Goal: Task Accomplishment & Management: Manage account settings

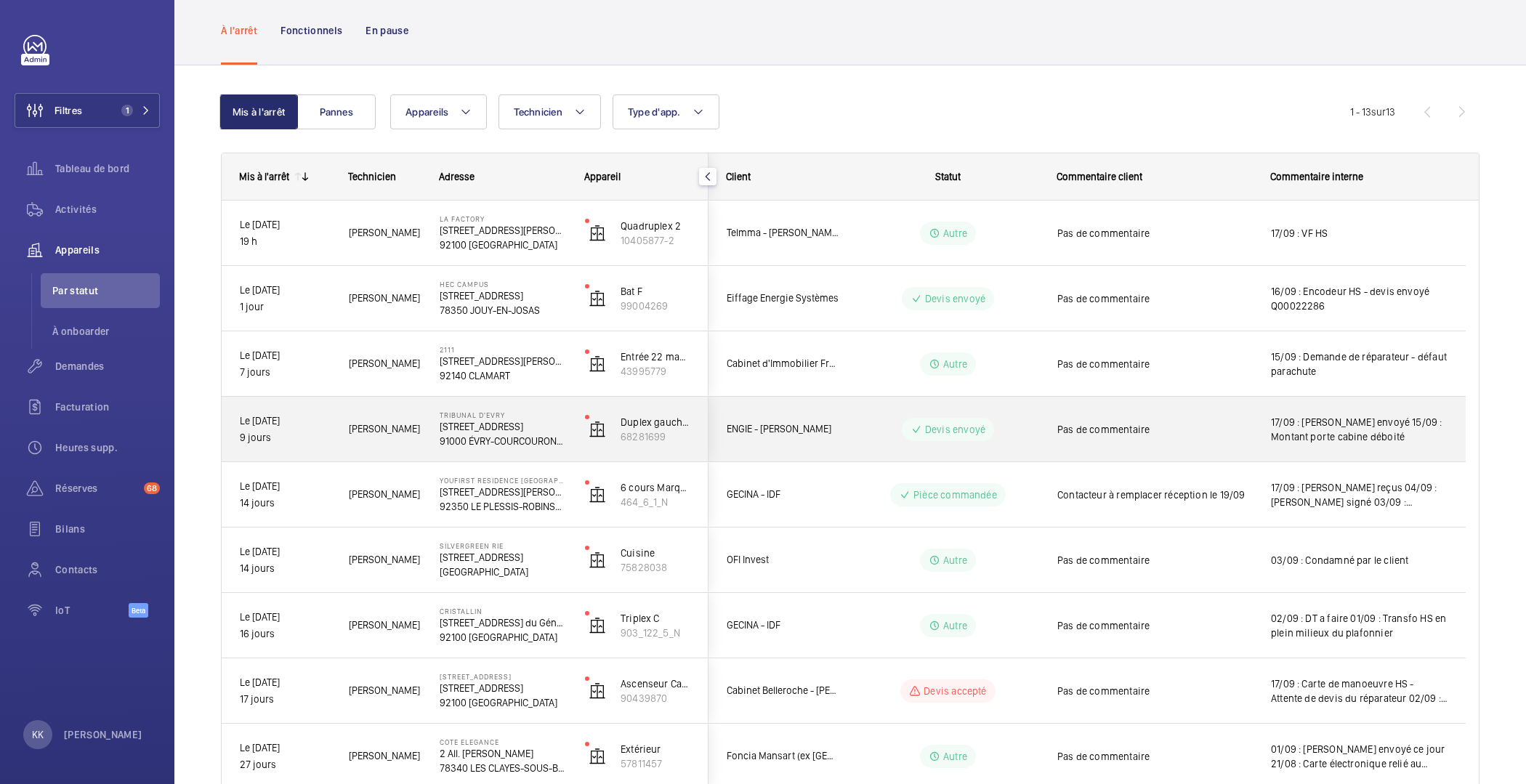
scroll to position [68, 0]
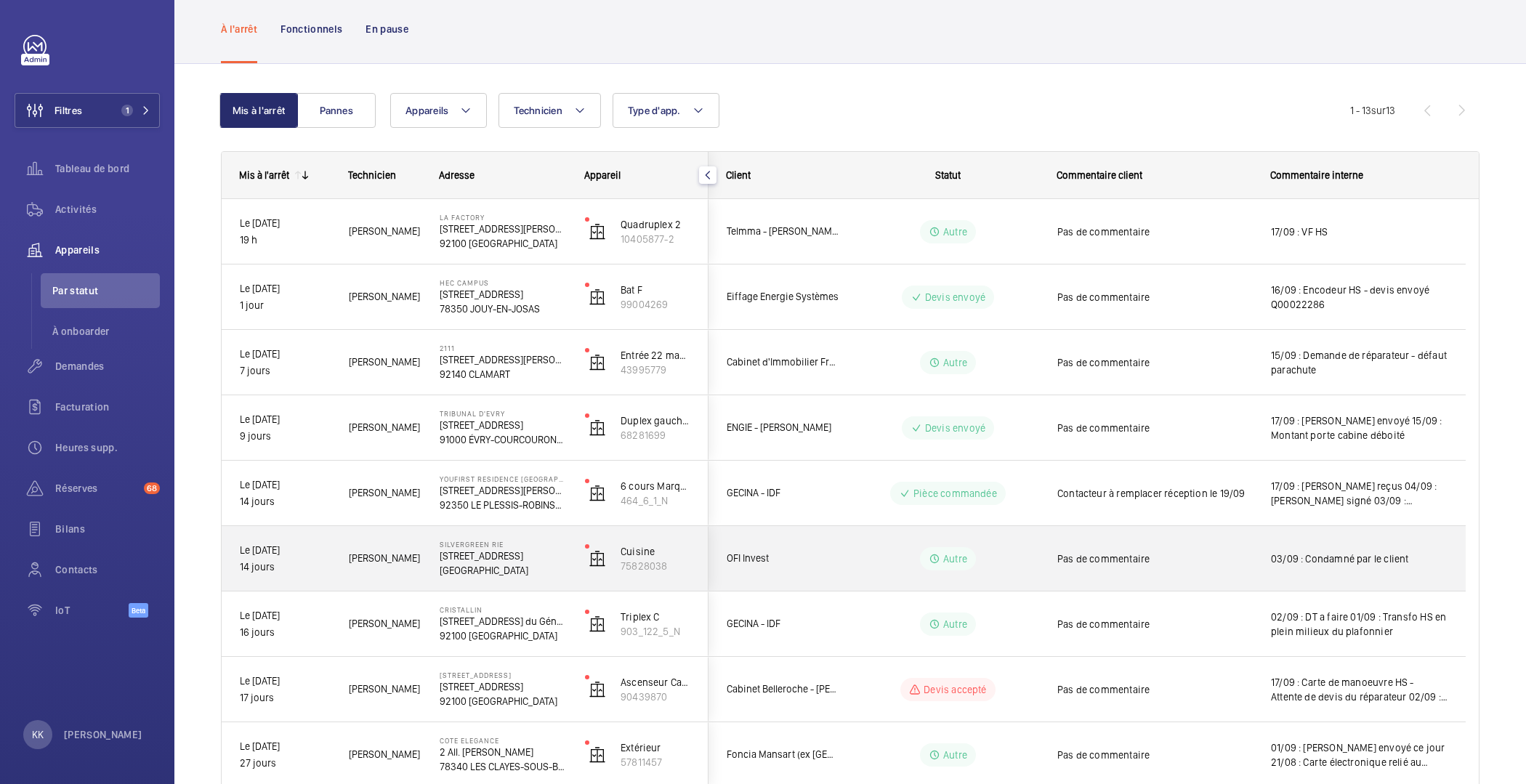
click at [412, 538] on div "[PERSON_NAME]" at bounding box center [376, 558] width 89 height 46
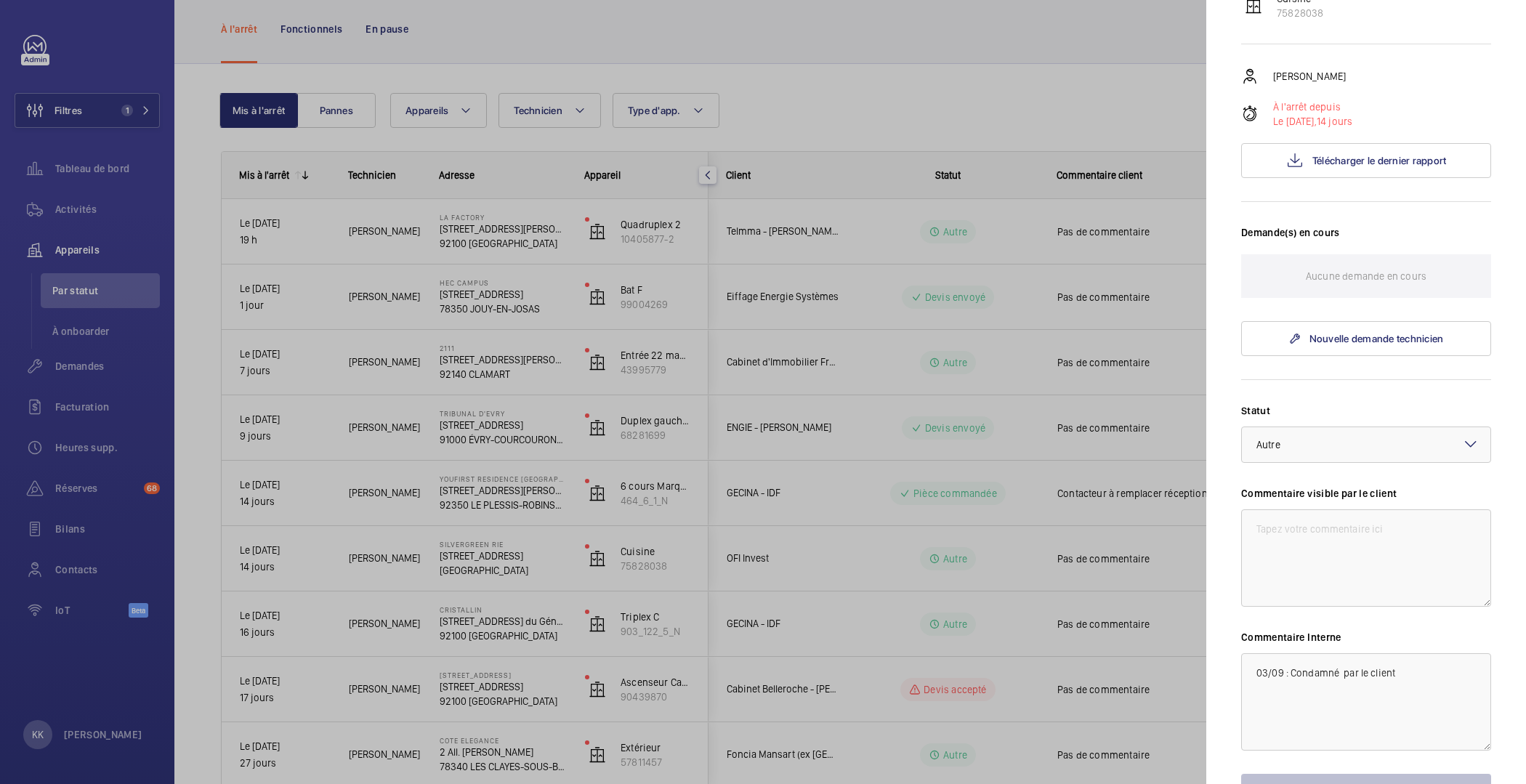
scroll to position [194, 0]
click at [1296, 253] on h3 "Demande(s) en cours" at bounding box center [1366, 239] width 250 height 29
click at [1297, 177] on button "Télécharger le dernier rapport" at bounding box center [1366, 160] width 250 height 35
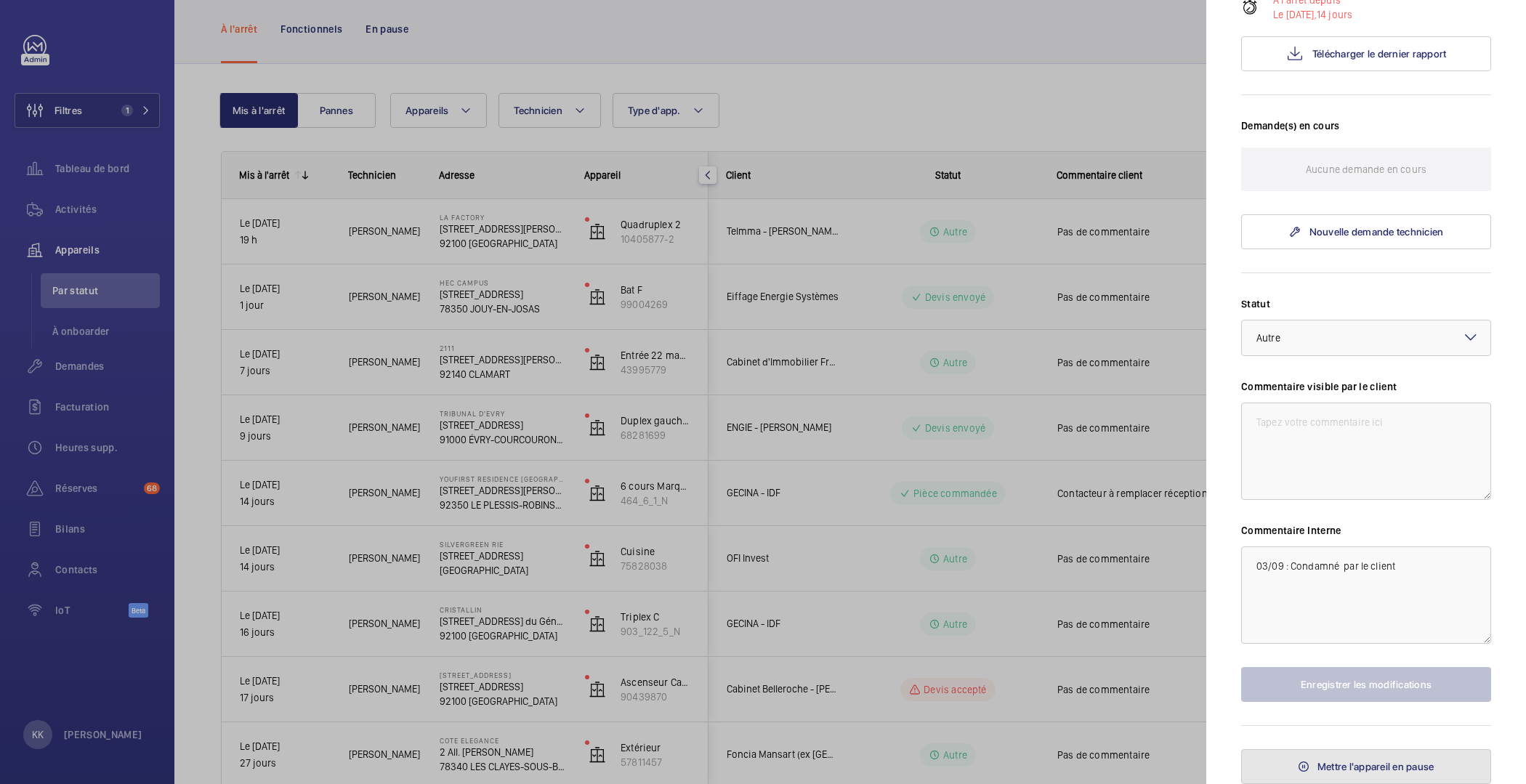
click at [1307, 755] on button "Mettre l'appareil en pause" at bounding box center [1366, 767] width 250 height 35
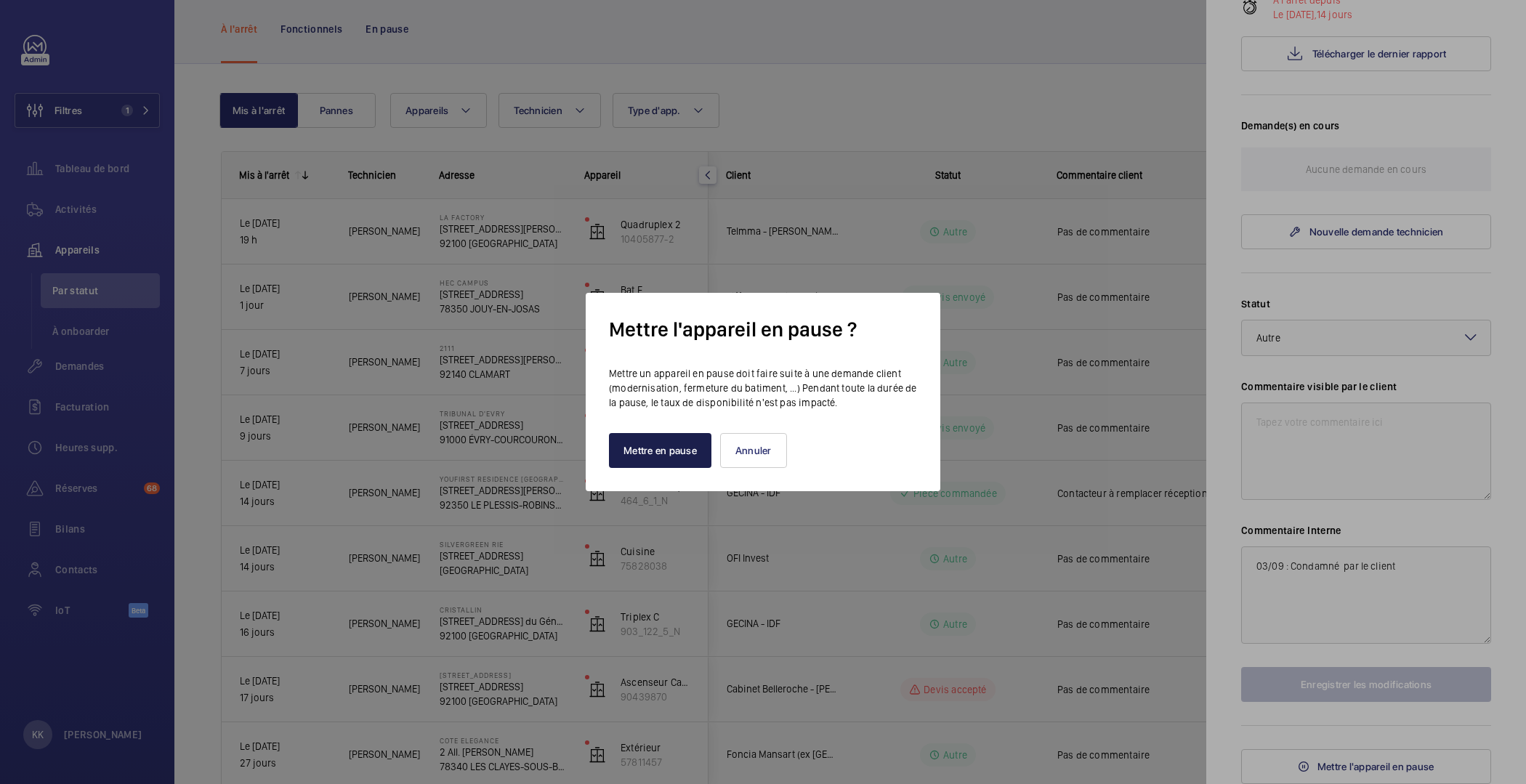
click at [680, 458] on button "Mettre en pause" at bounding box center [660, 450] width 103 height 35
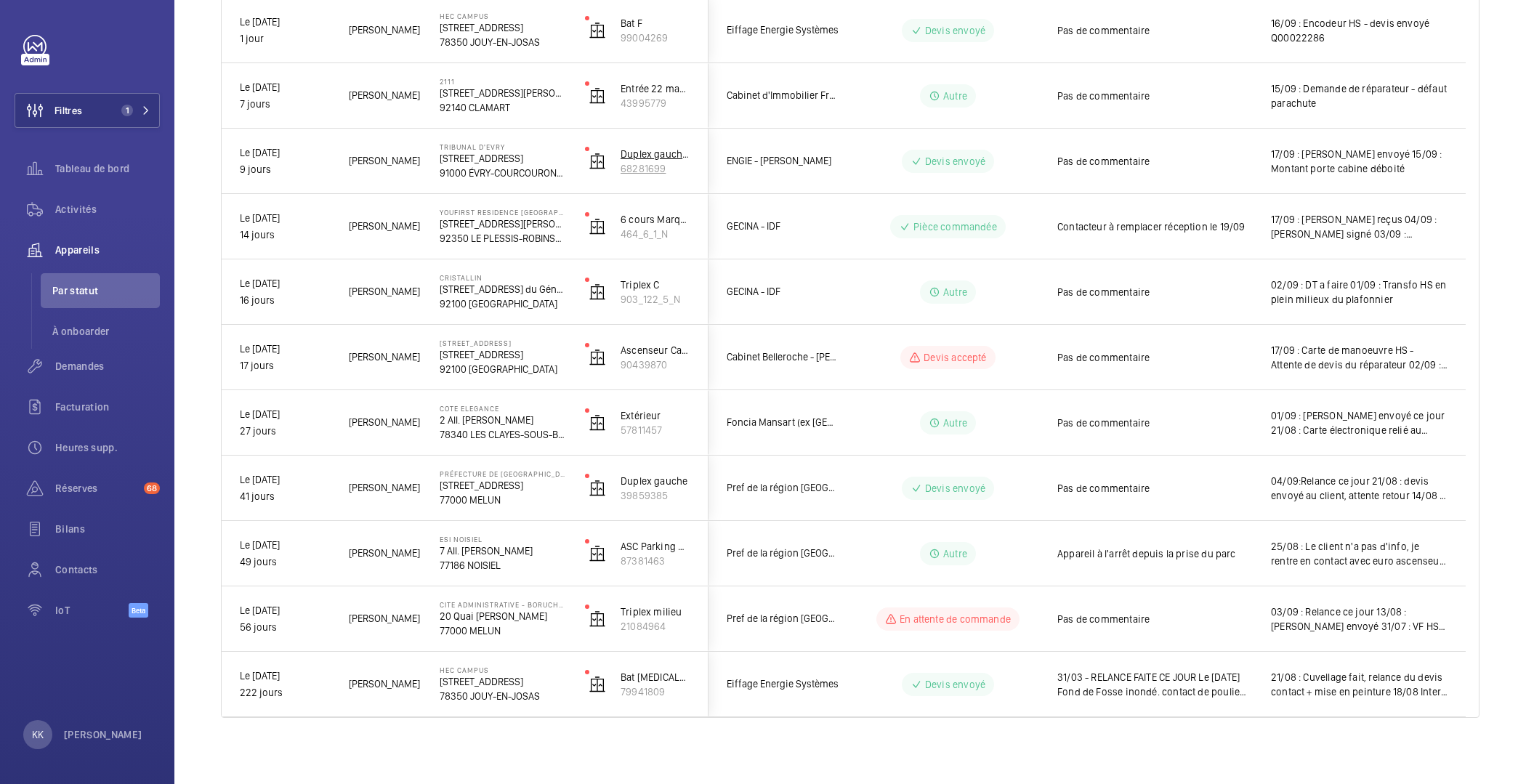
scroll to position [337, 0]
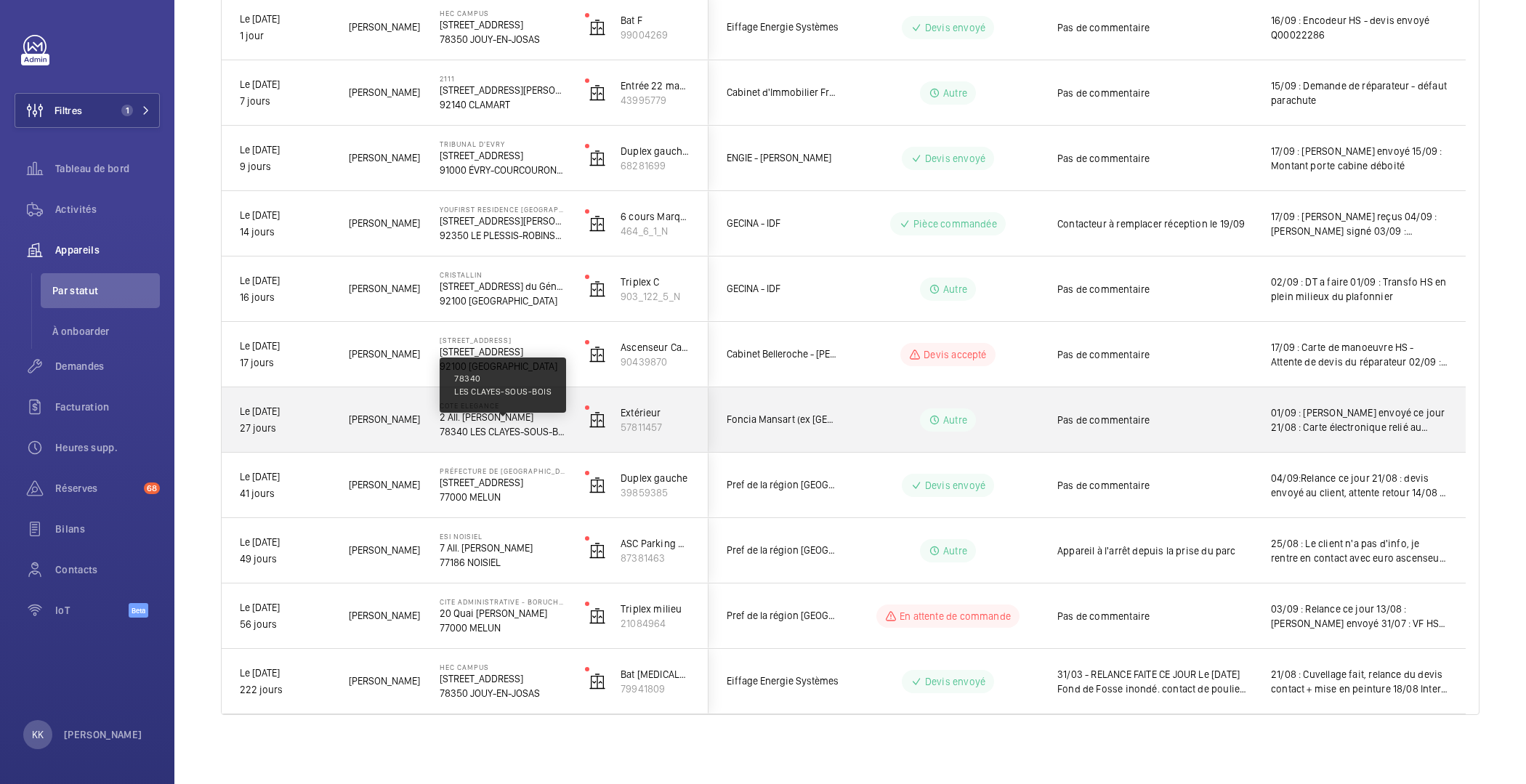
click at [485, 429] on p "78340 LES CLAYES-SOUS-BOIS" at bounding box center [502, 431] width 126 height 14
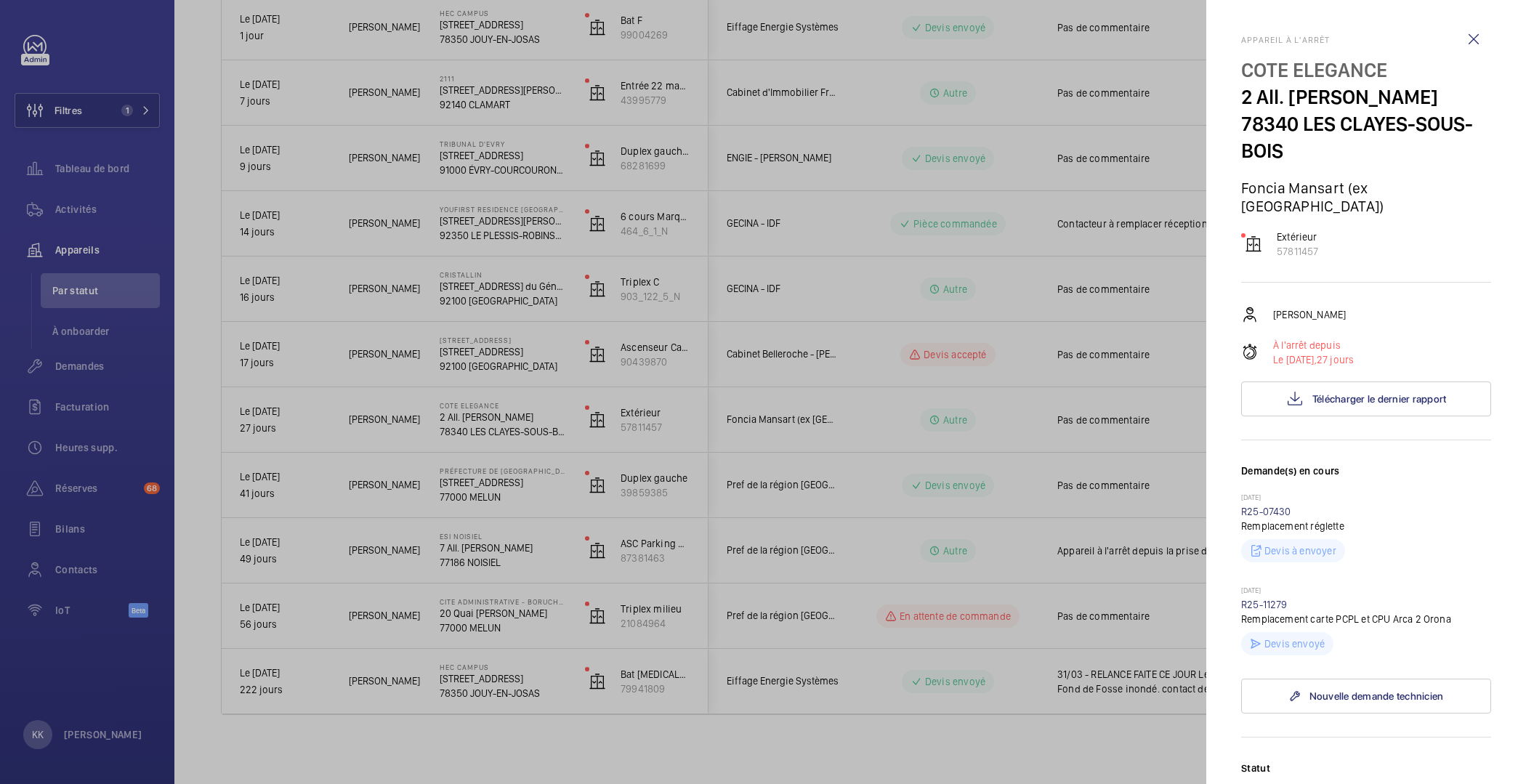
scroll to position [444, 0]
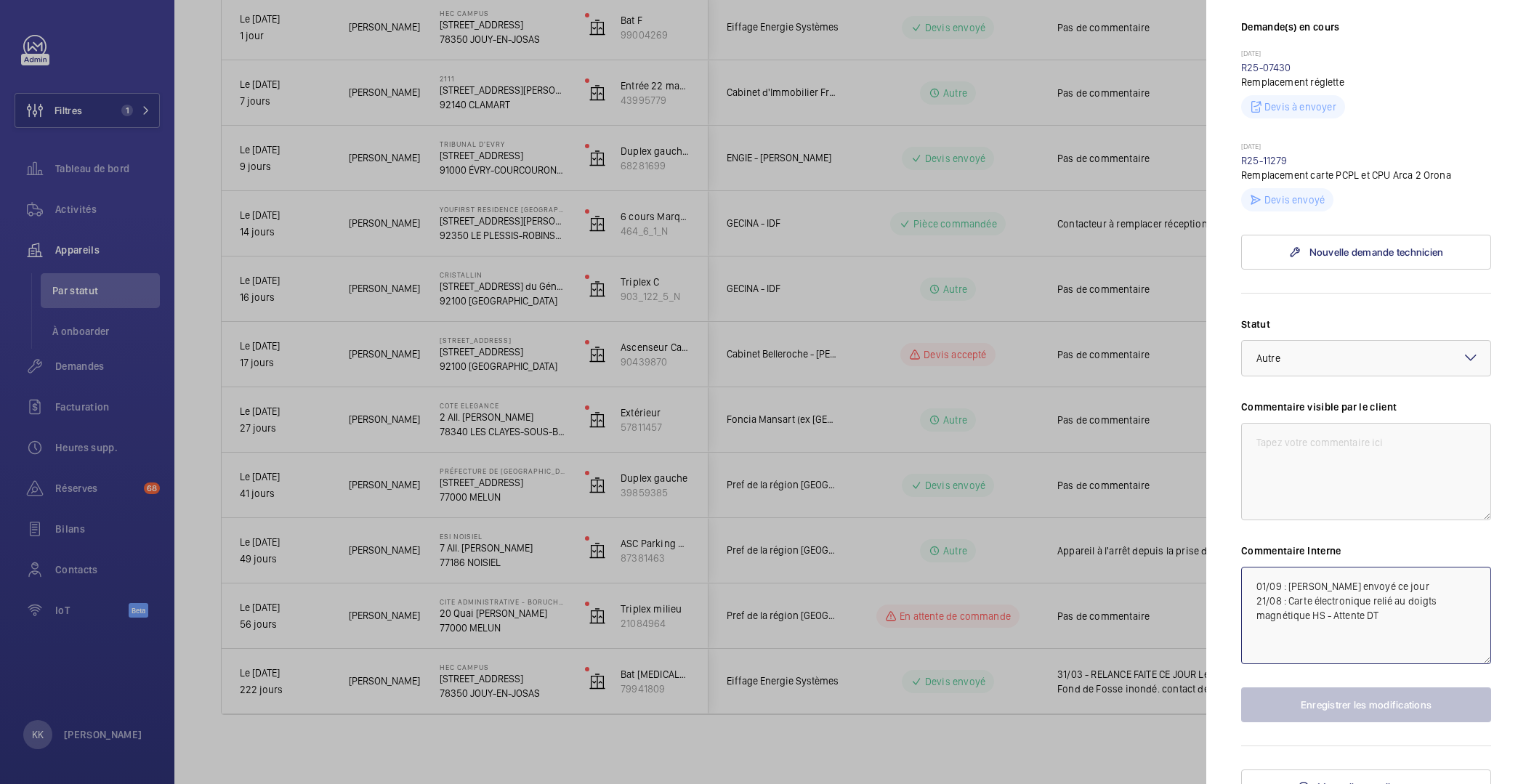
click at [1251, 566] on textarea "01/09 : [PERSON_NAME] envoyé ce jour 21/08 : Carte électronique relié au doigts…" at bounding box center [1366, 615] width 250 height 98
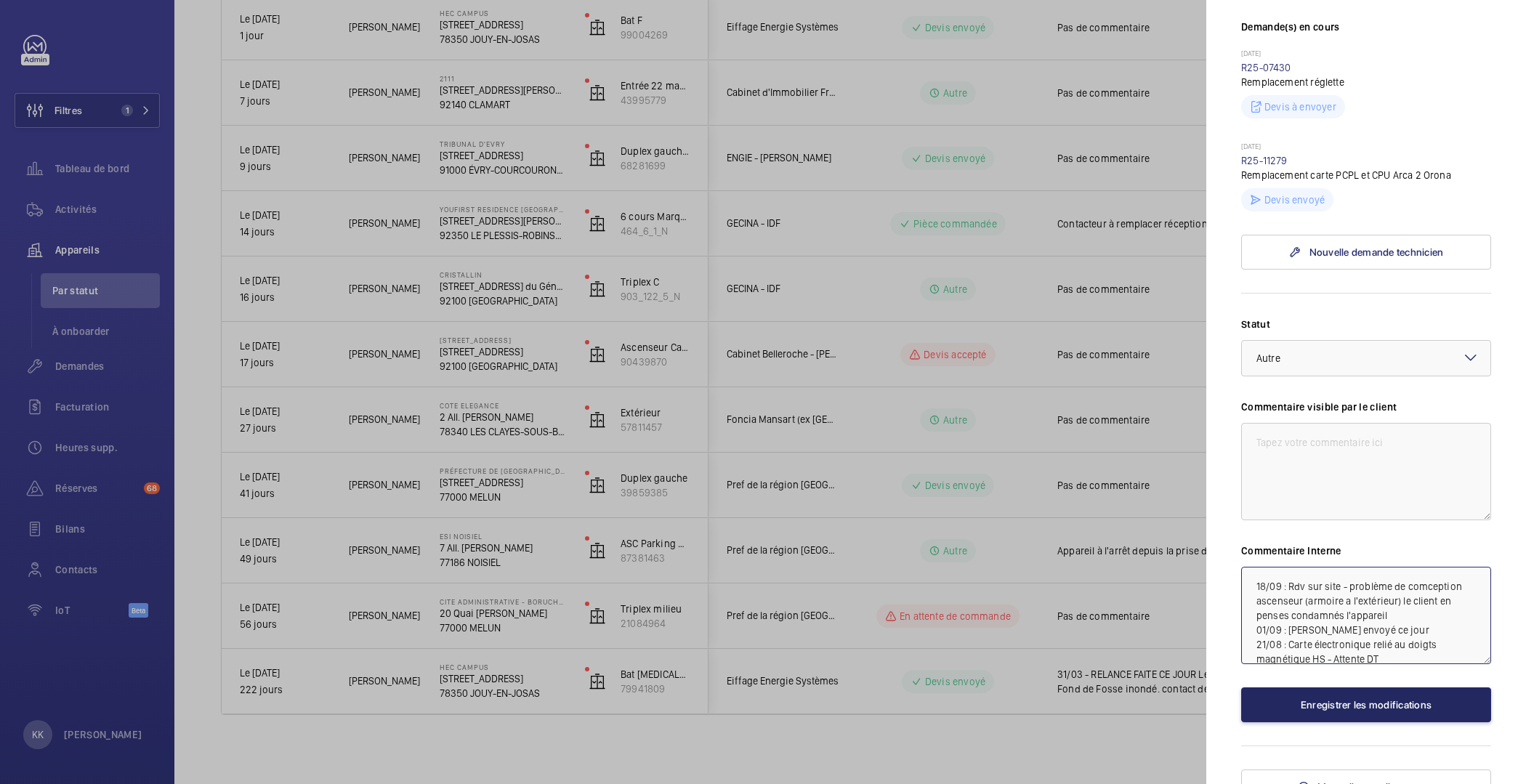
type textarea "18/09 : Rdv sur site - problème de comception ascenseur (armoire a l'extérieur)…"
click at [1424, 687] on button "Enregistrer les modifications" at bounding box center [1366, 705] width 250 height 35
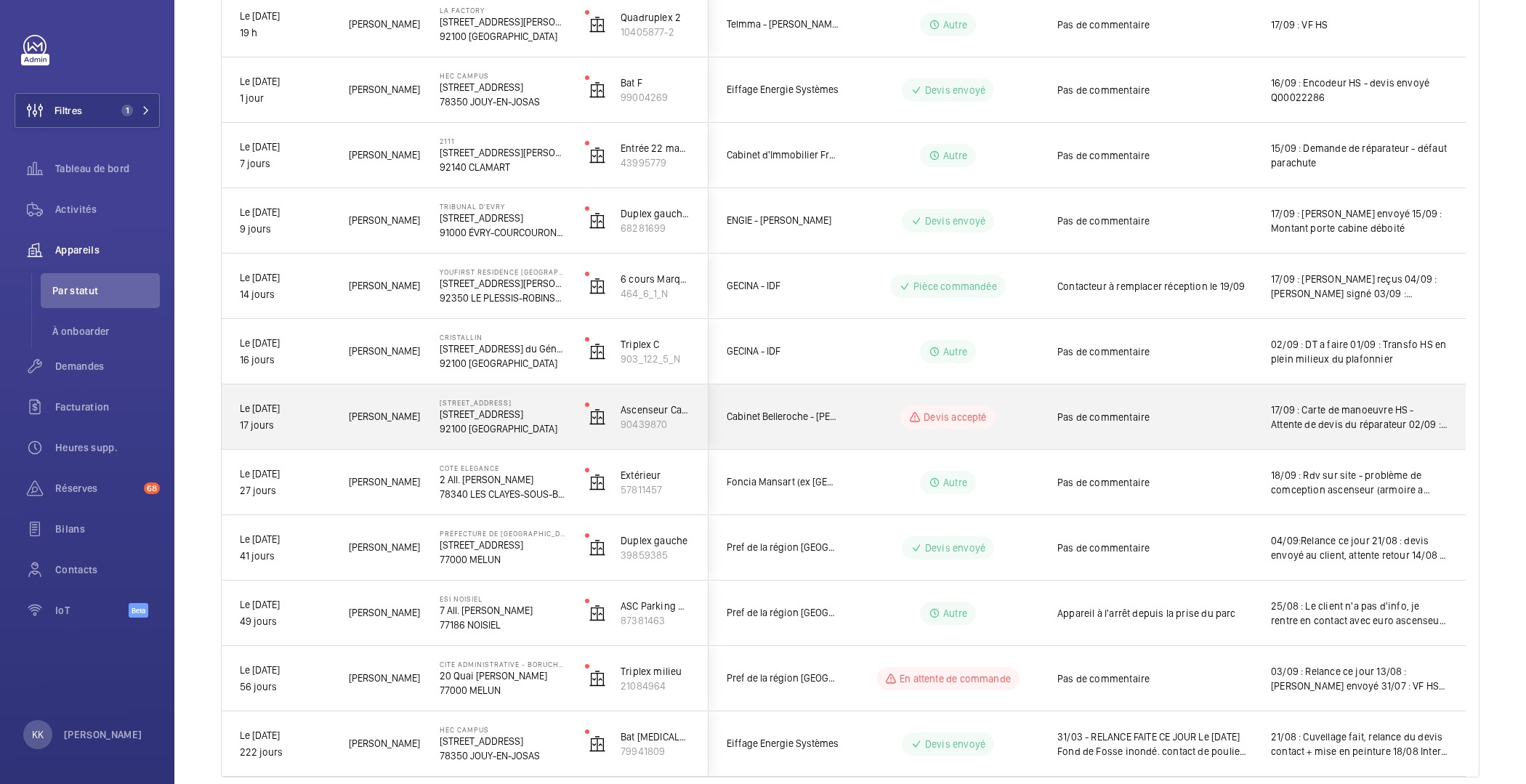
scroll to position [273, 0]
click at [570, 424] on div "Ascenseur Cage C Principal 90439870" at bounding box center [637, 419] width 140 height 65
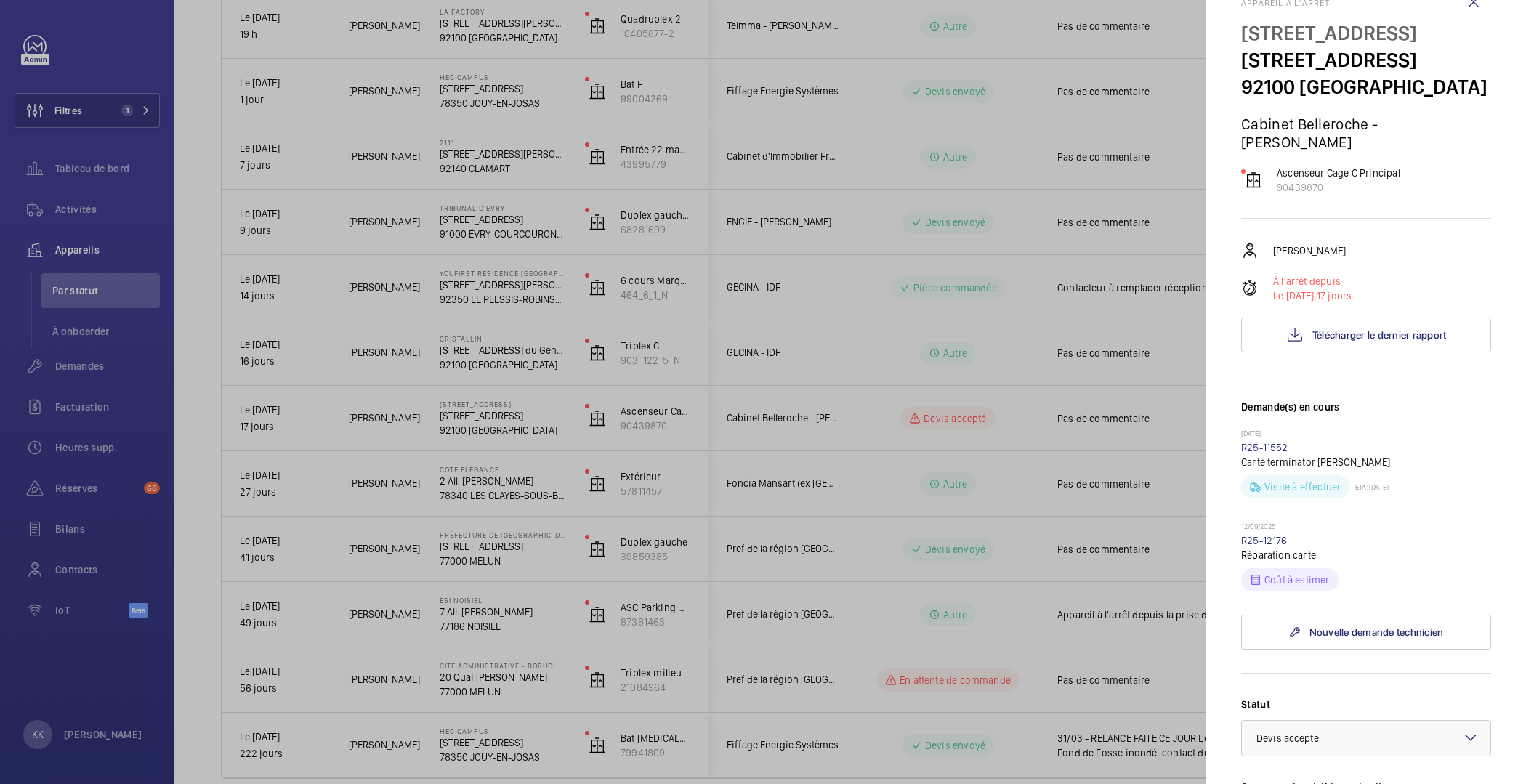
scroll to position [73, 0]
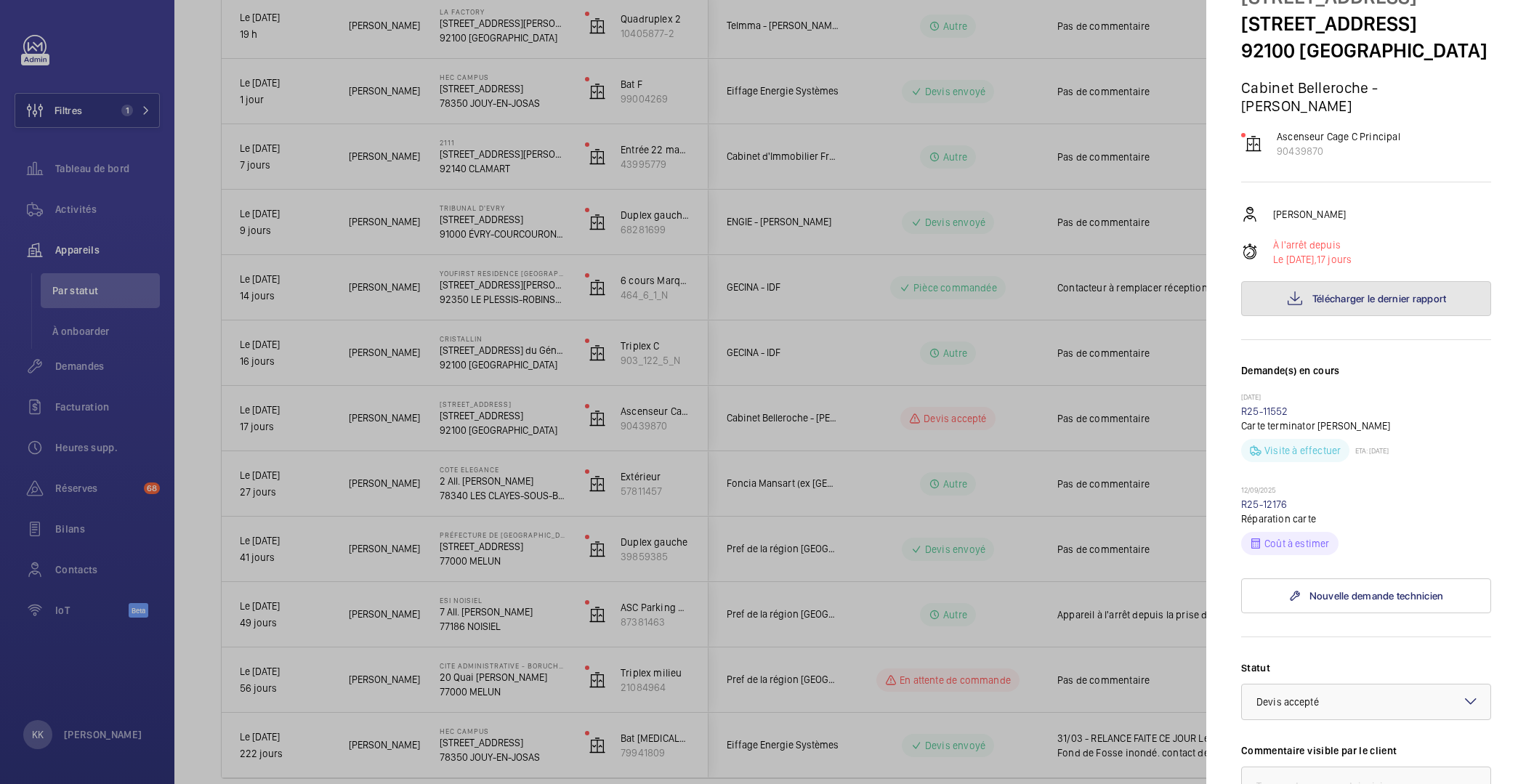
click at [1294, 307] on mat-icon at bounding box center [1295, 299] width 17 height 17
click at [635, 241] on div at bounding box center [763, 392] width 1526 height 784
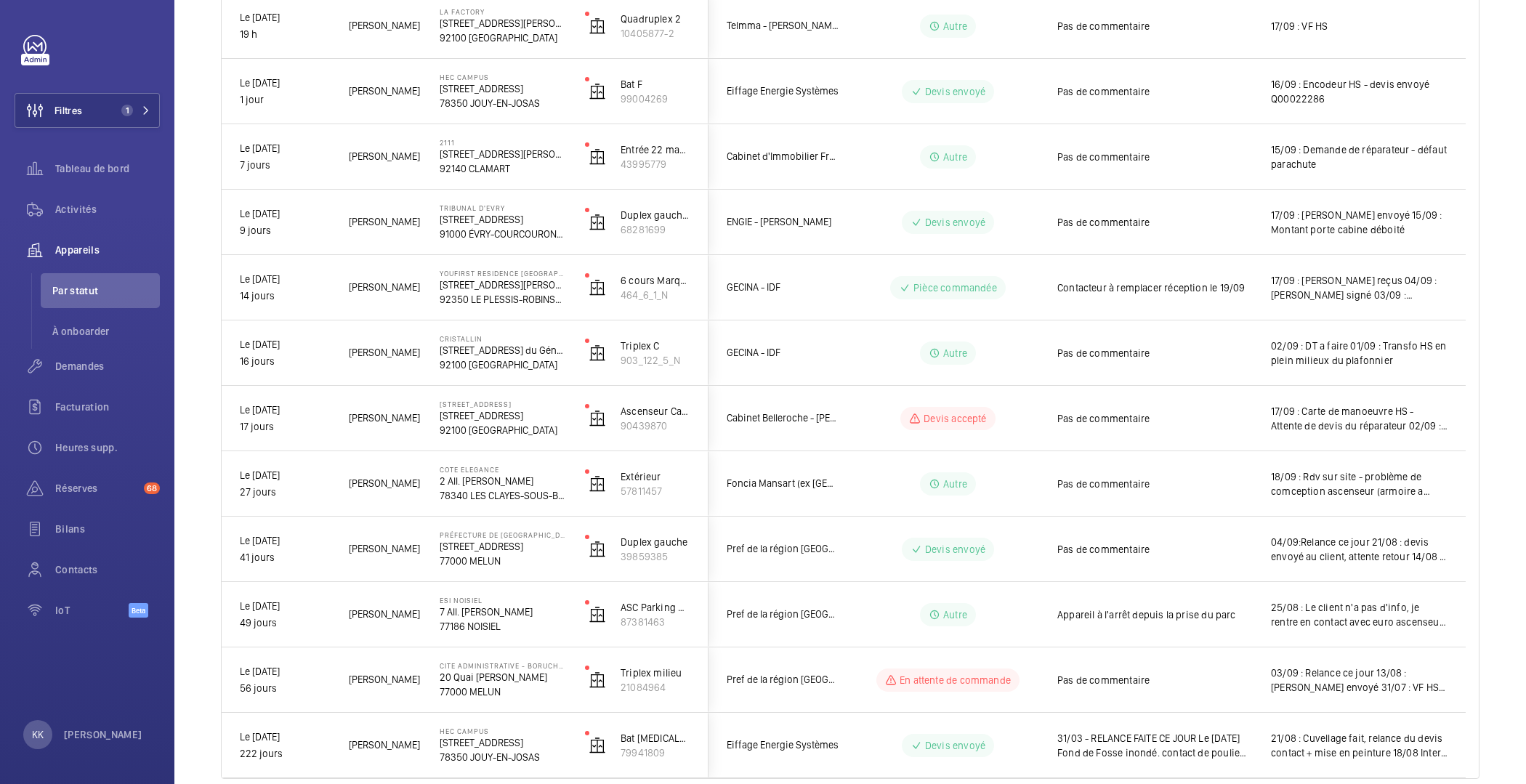
scroll to position [0, 0]
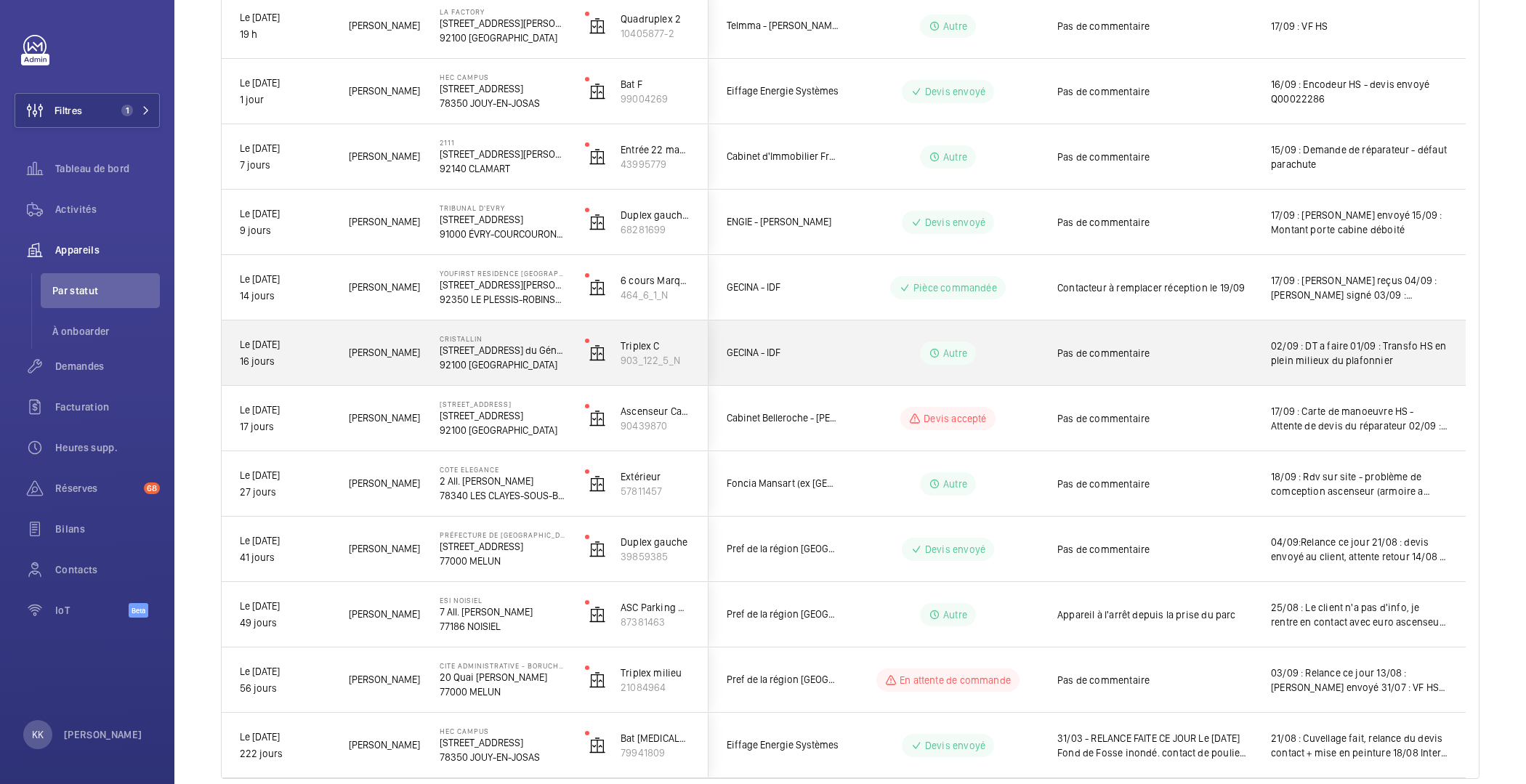
click at [1236, 364] on div "Pas de commentaire" at bounding box center [1154, 353] width 195 height 33
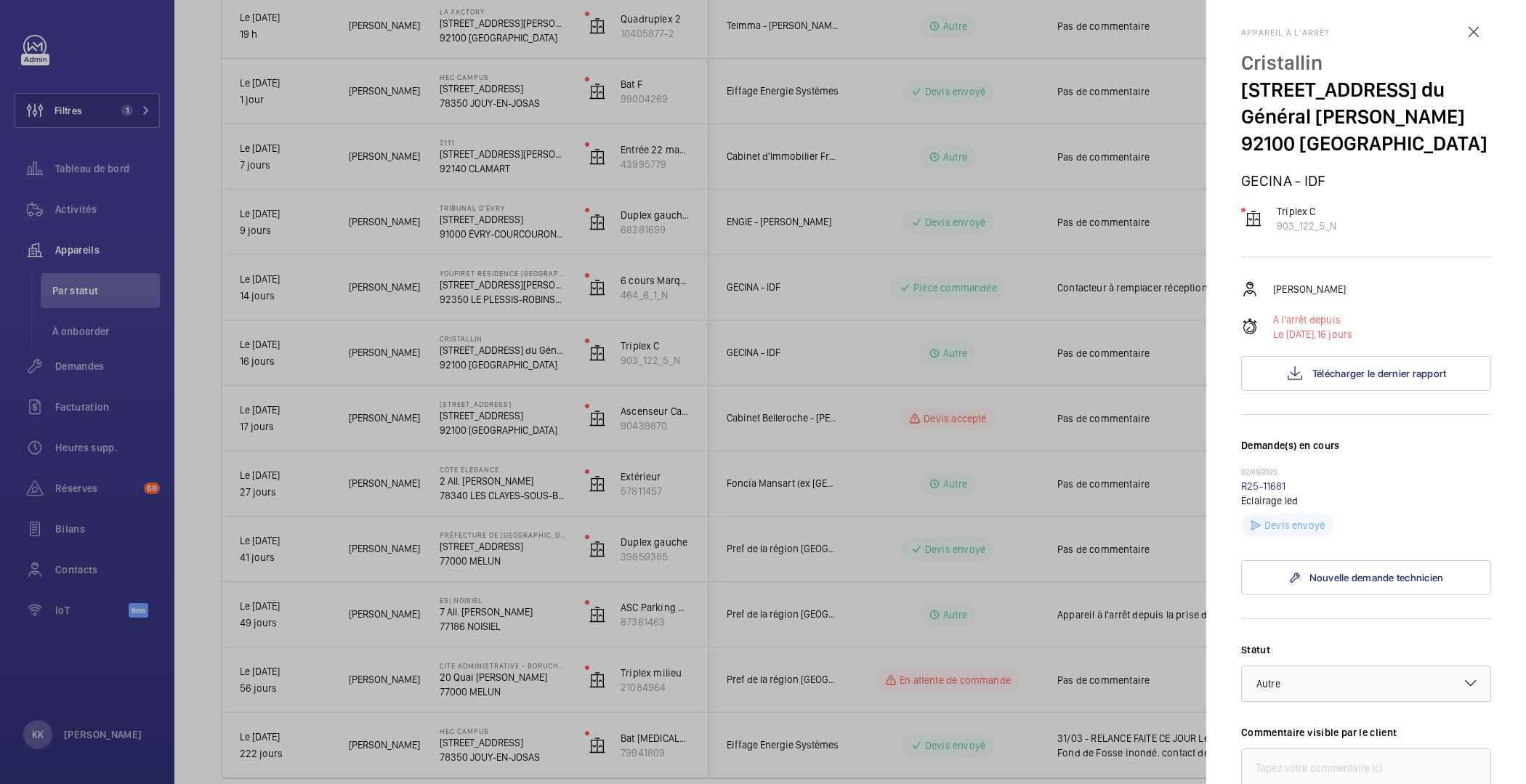
scroll to position [351, 0]
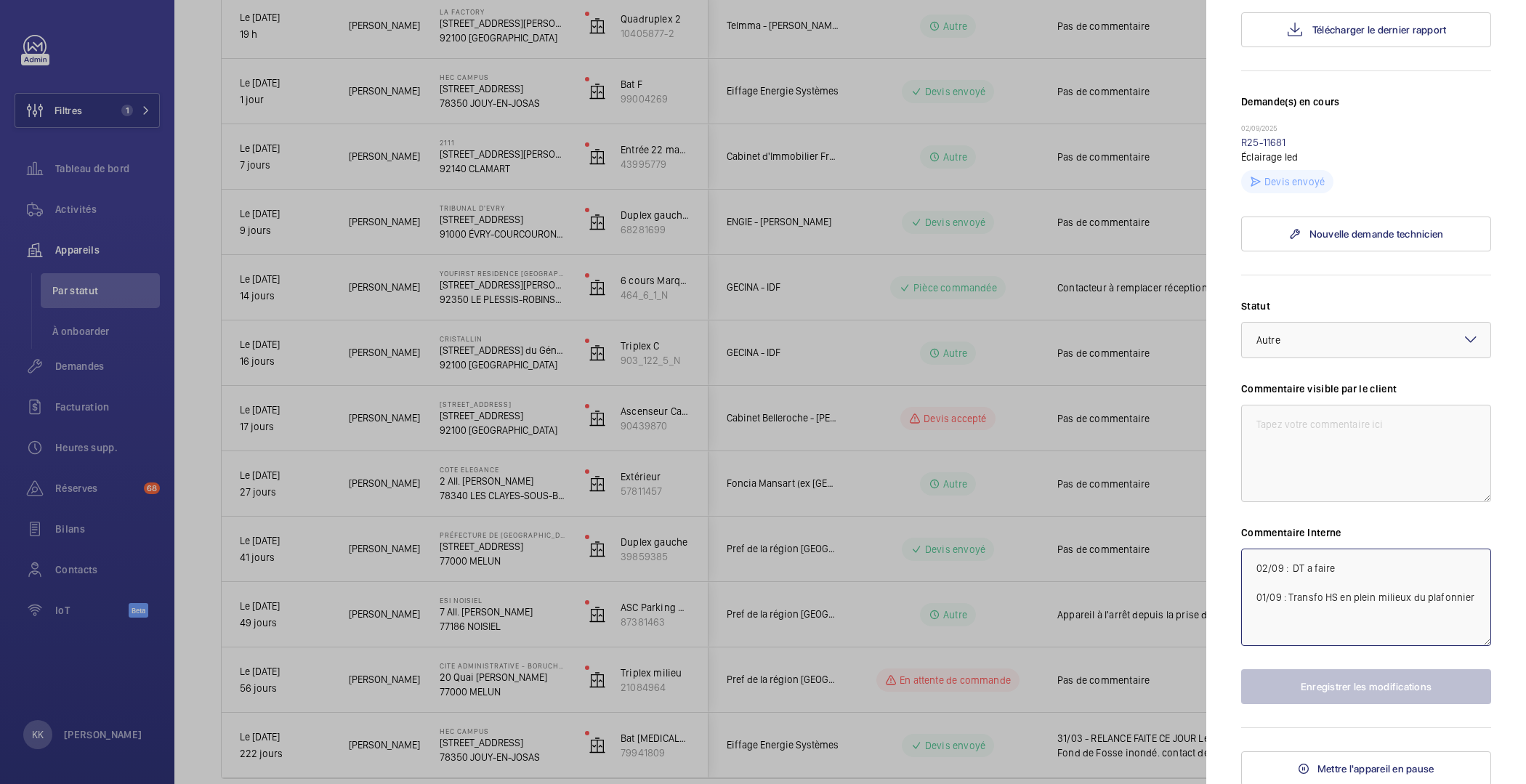
click at [1259, 566] on textarea "02/09 : DT a faire 01/09 : Transfo HS en plein milieux du plafonnier" at bounding box center [1366, 597] width 250 height 98
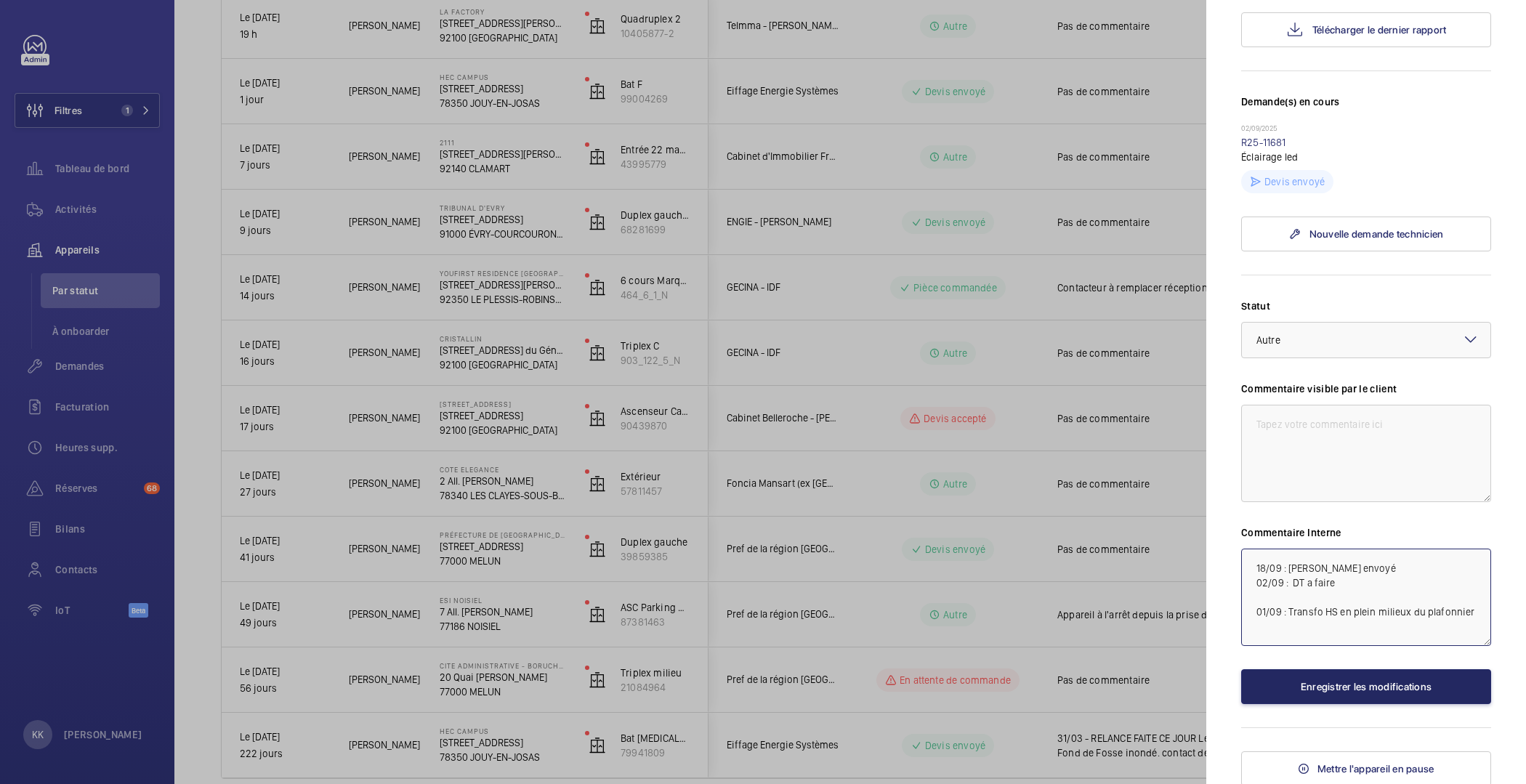
type textarea "18/09 : Devis envoyé 02/09 : DT a faire 01/09 : Transfo HS en plein milieux du …"
click at [1268, 693] on button "Enregistrer les modifications" at bounding box center [1366, 686] width 250 height 35
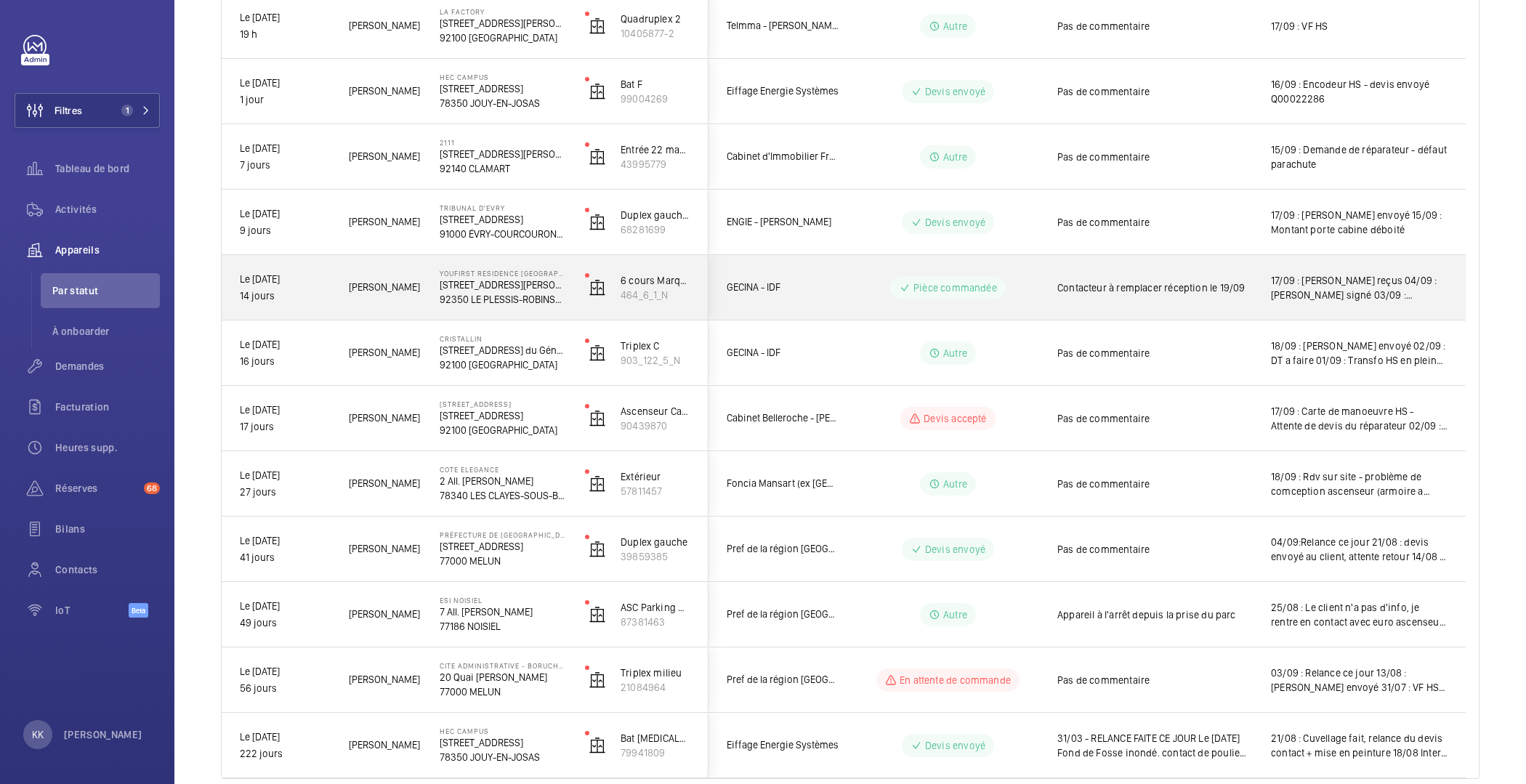
click at [488, 340] on p "Cristallin" at bounding box center [502, 338] width 126 height 9
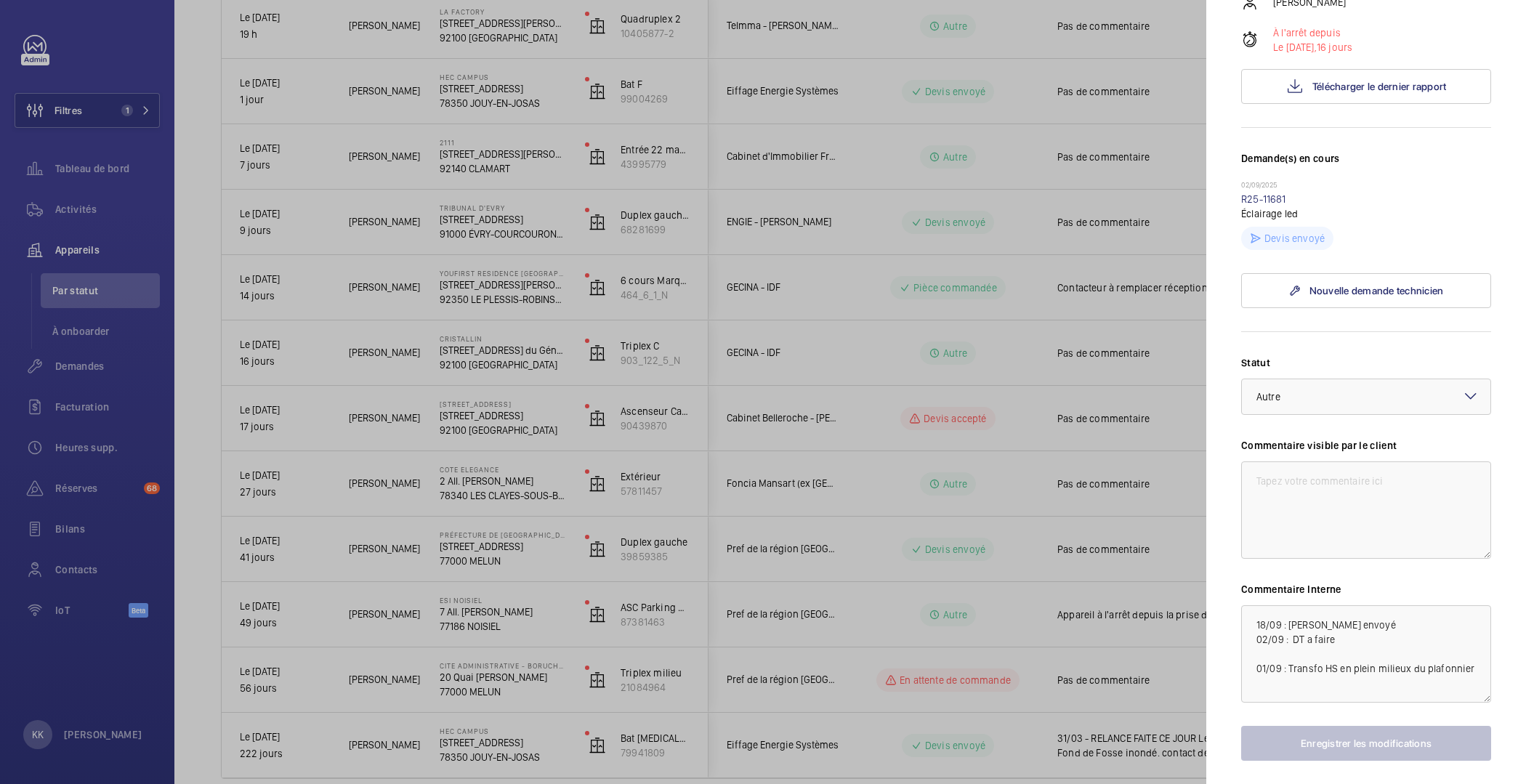
scroll to position [351, 0]
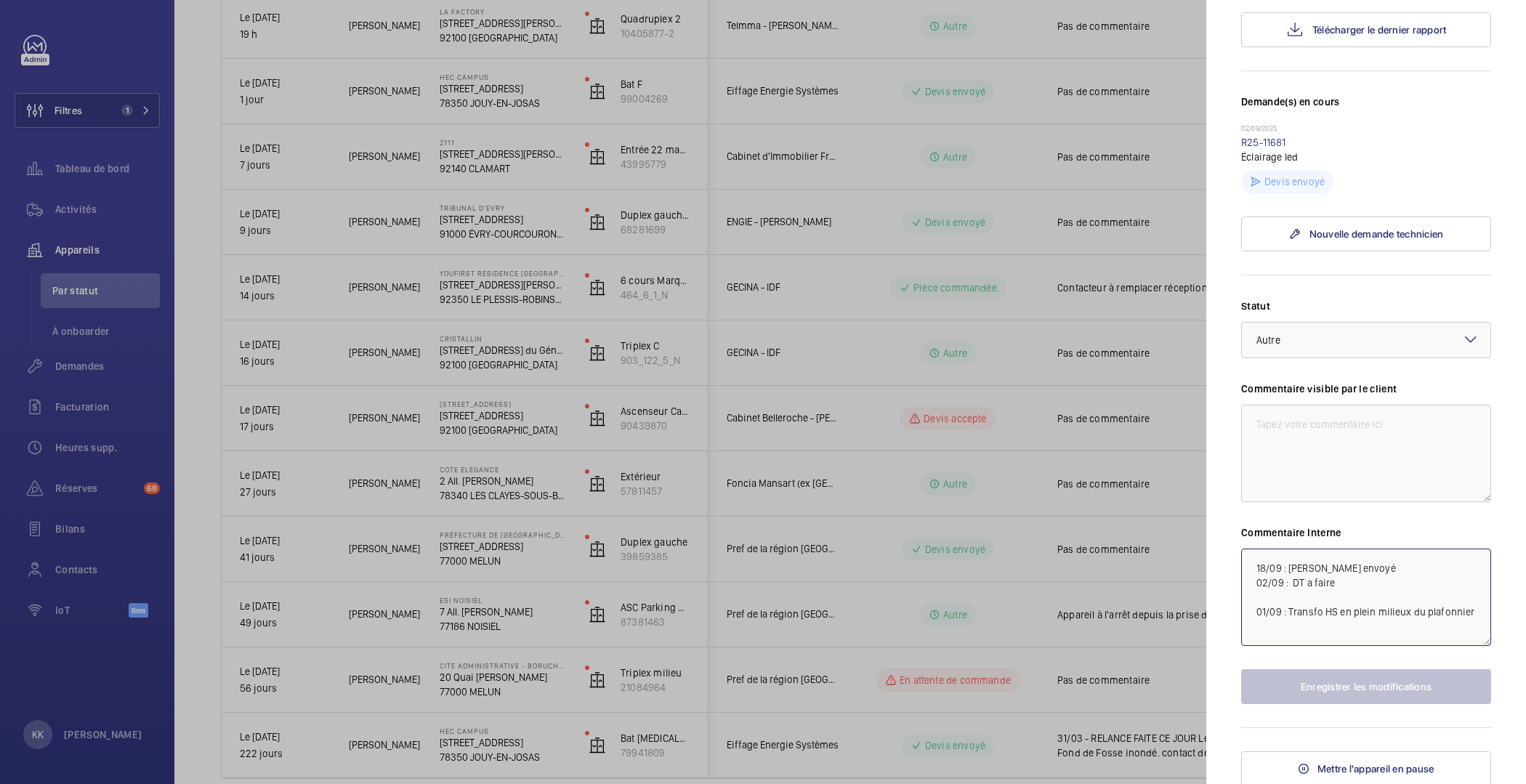
click at [1373, 574] on textarea "18/09 : Devis envoyé 02/09 : DT a faire 01/09 : Transfo HS en plein milieux du …" at bounding box center [1366, 597] width 250 height 98
click at [1374, 563] on textarea "18/09 : Devis envoyé 02/09 : DT a faire 01/09 : Transfo HS en plein milieux du …" at bounding box center [1366, 597] width 250 height 98
type textarea "18/09 : attente signature devis 02/09 : DT a faire 01/09 : Transfo HS en plein …"
click at [1268, 678] on button "Enregistrer les modifications" at bounding box center [1366, 686] width 250 height 35
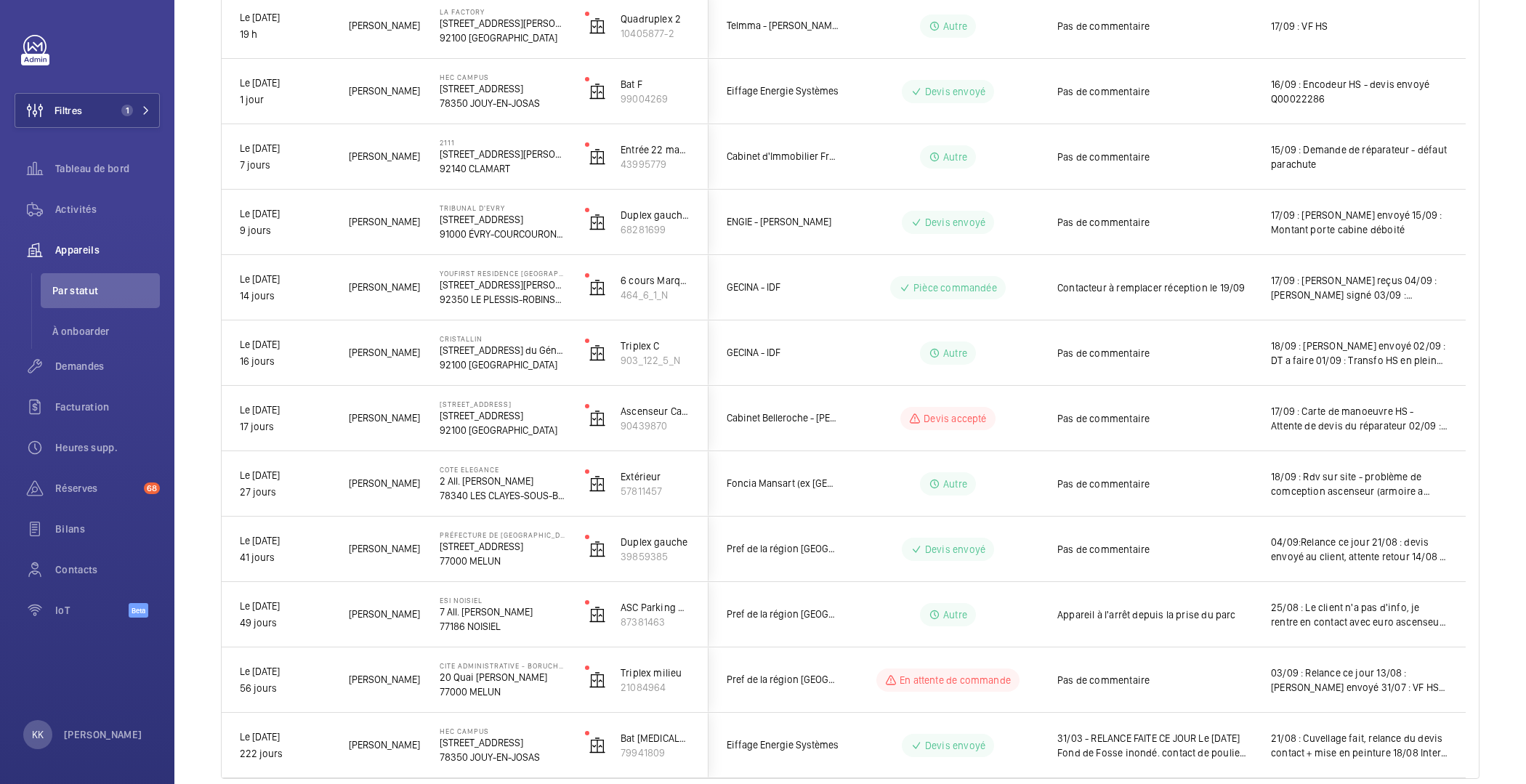
scroll to position [0, 0]
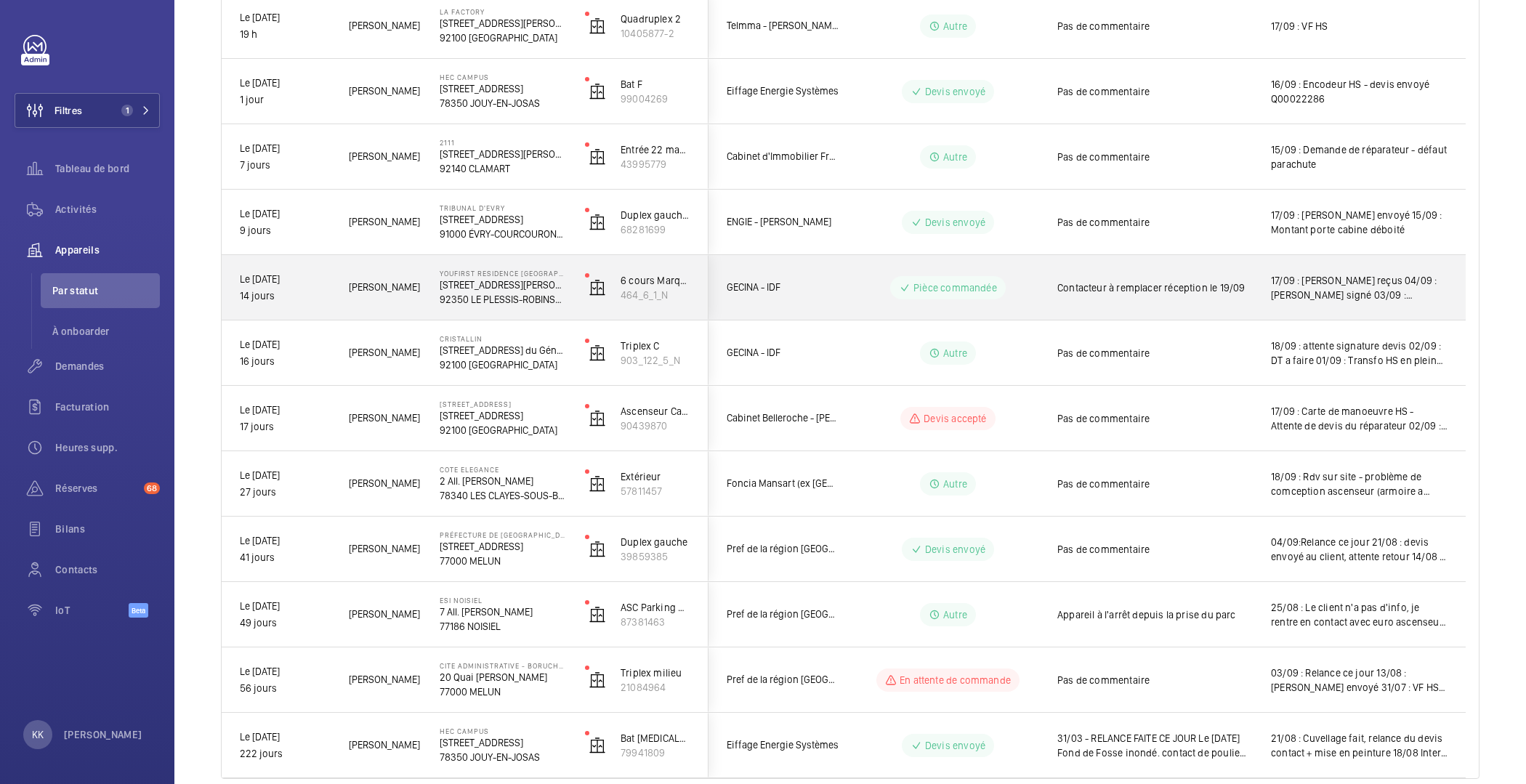
click at [423, 295] on div "YouFirst Residence Le Plessis-Robinson 23 Rue Paul Rivet 92350 LE PLESSIS-ROBIN…" at bounding box center [494, 288] width 144 height 65
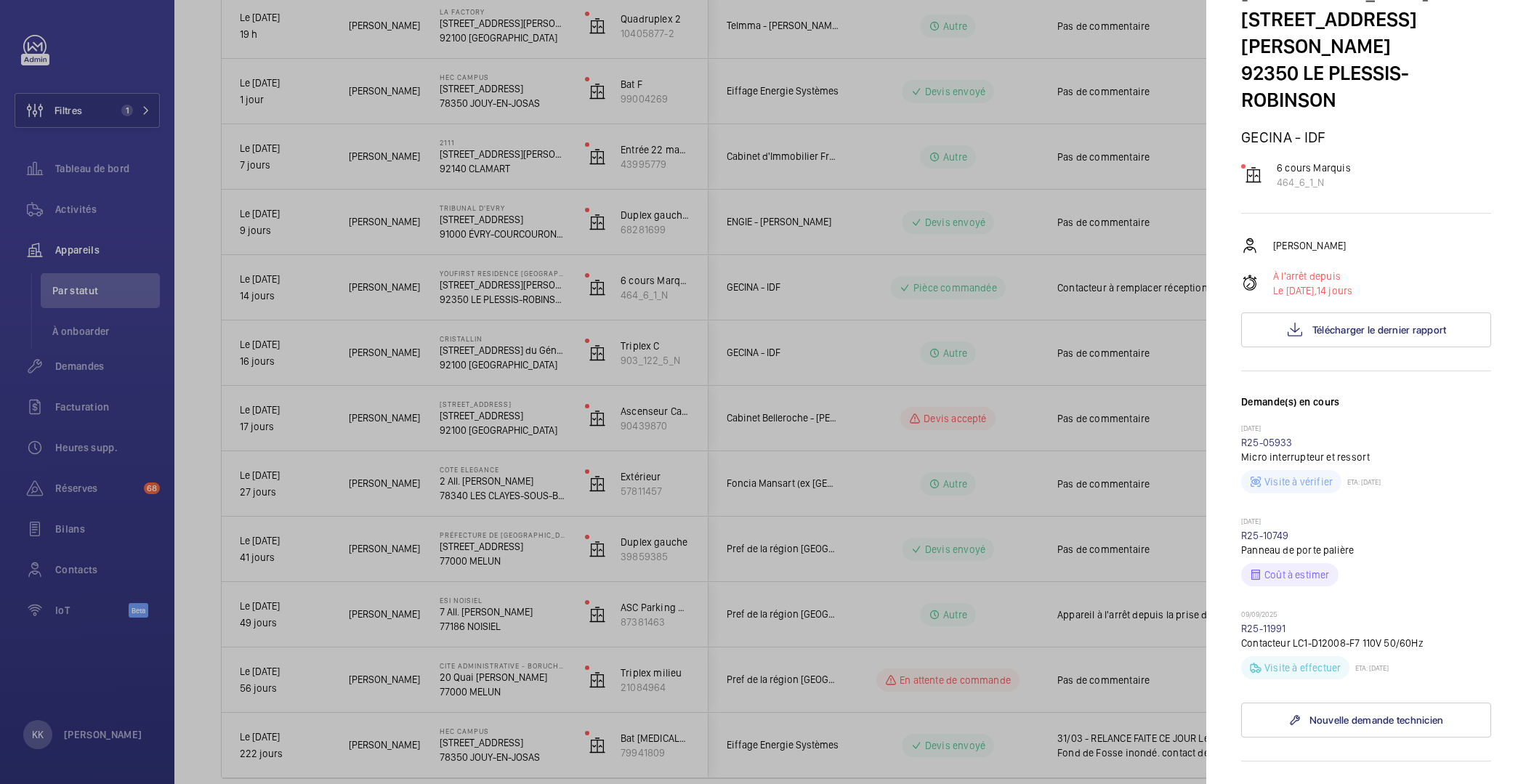
scroll to position [391, 0]
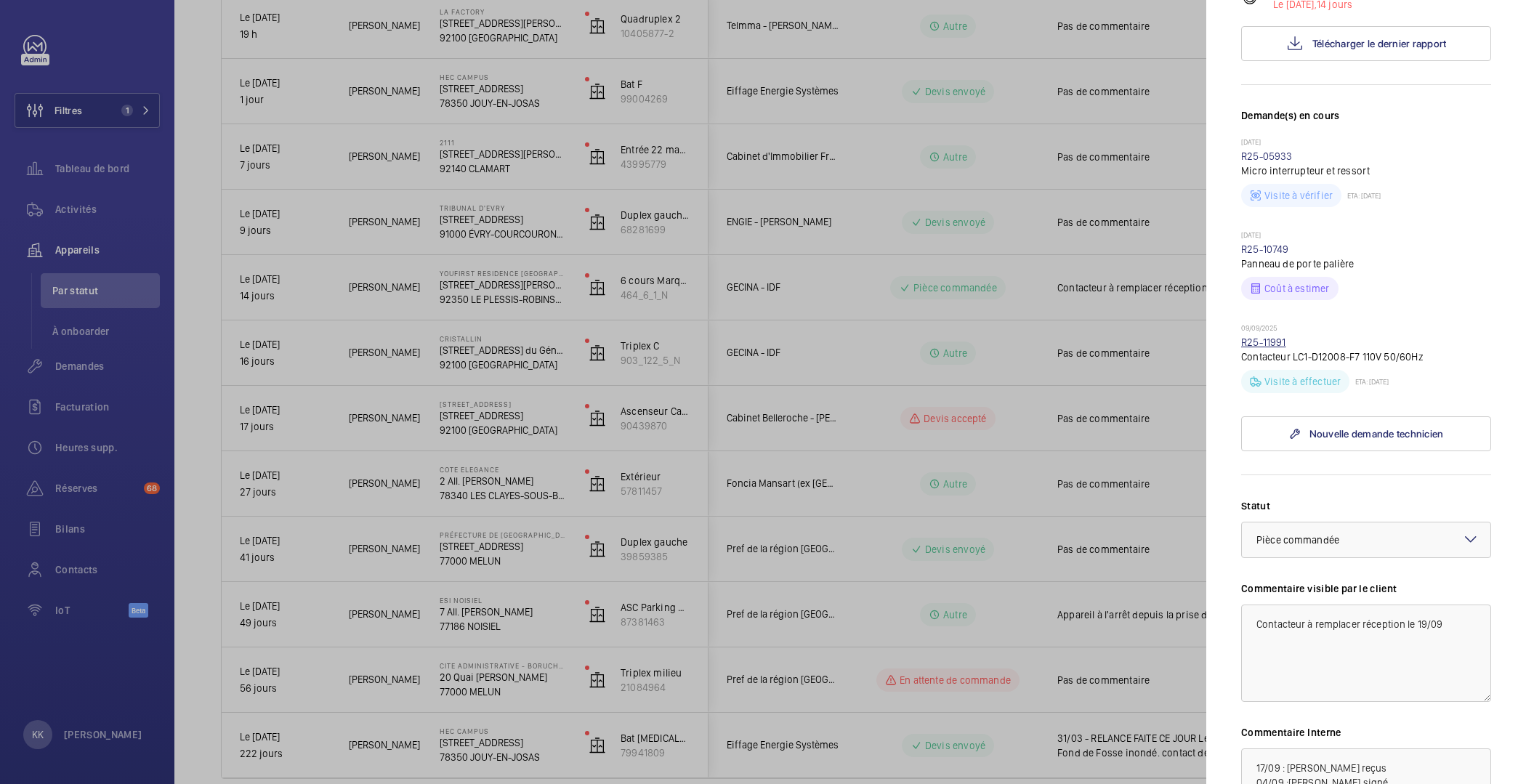
click at [1260, 336] on link "R25-11991" at bounding box center [1264, 342] width 45 height 12
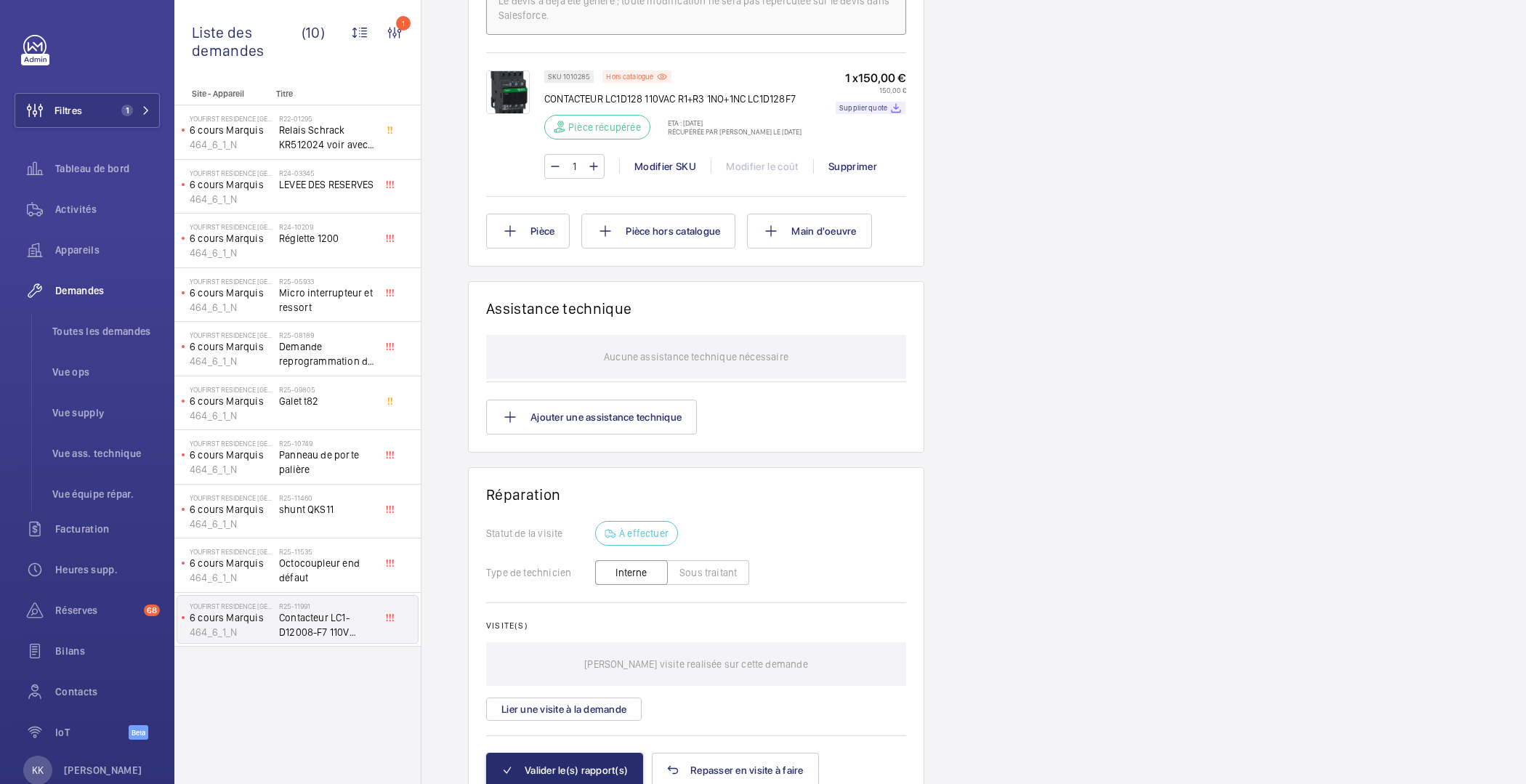
scroll to position [1071, 0]
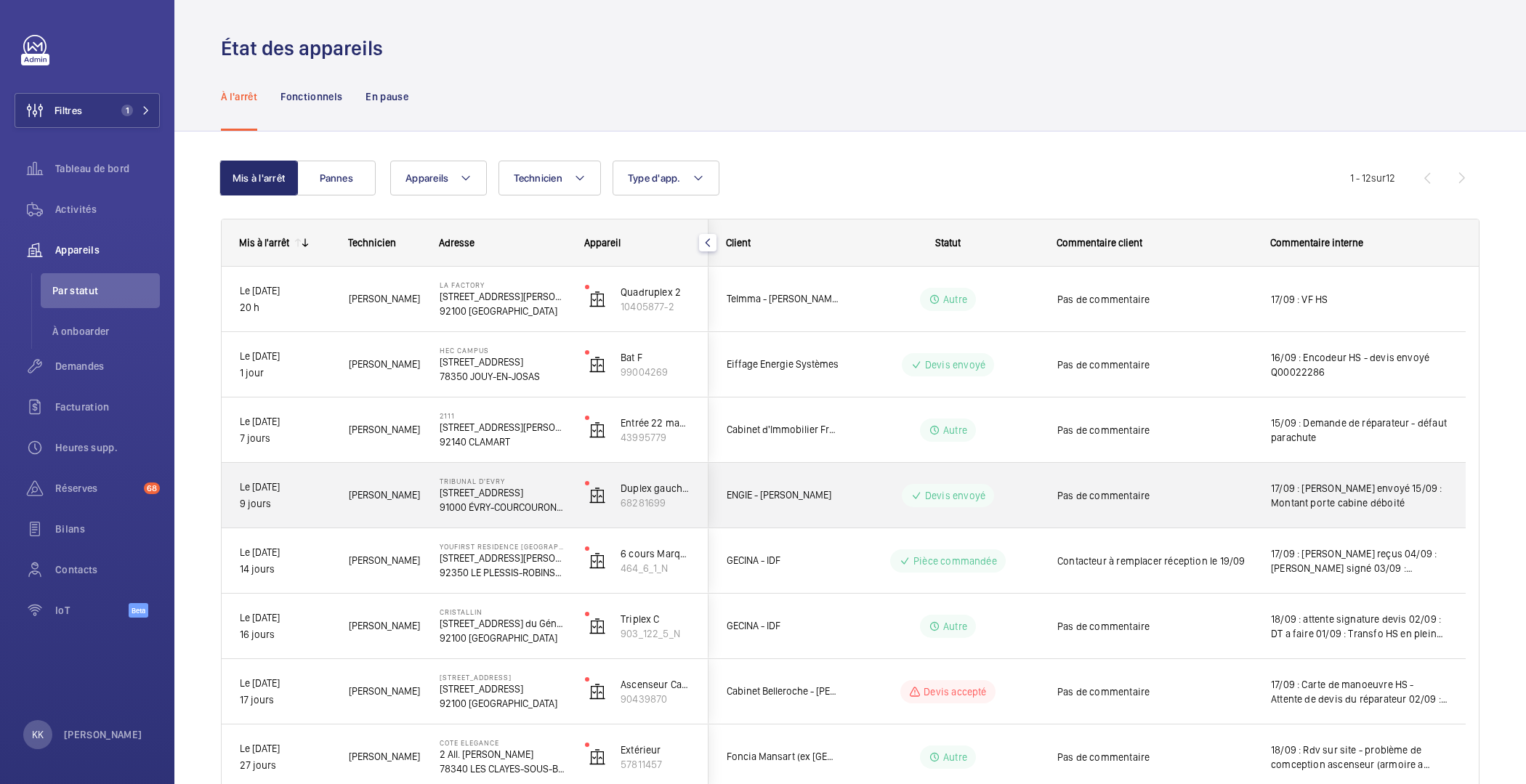
click at [424, 478] on div "Tribunal d'Evry 9 Rue des Mazières 91000 ÉVRY-COURCOURONNES" at bounding box center [494, 495] width 144 height 65
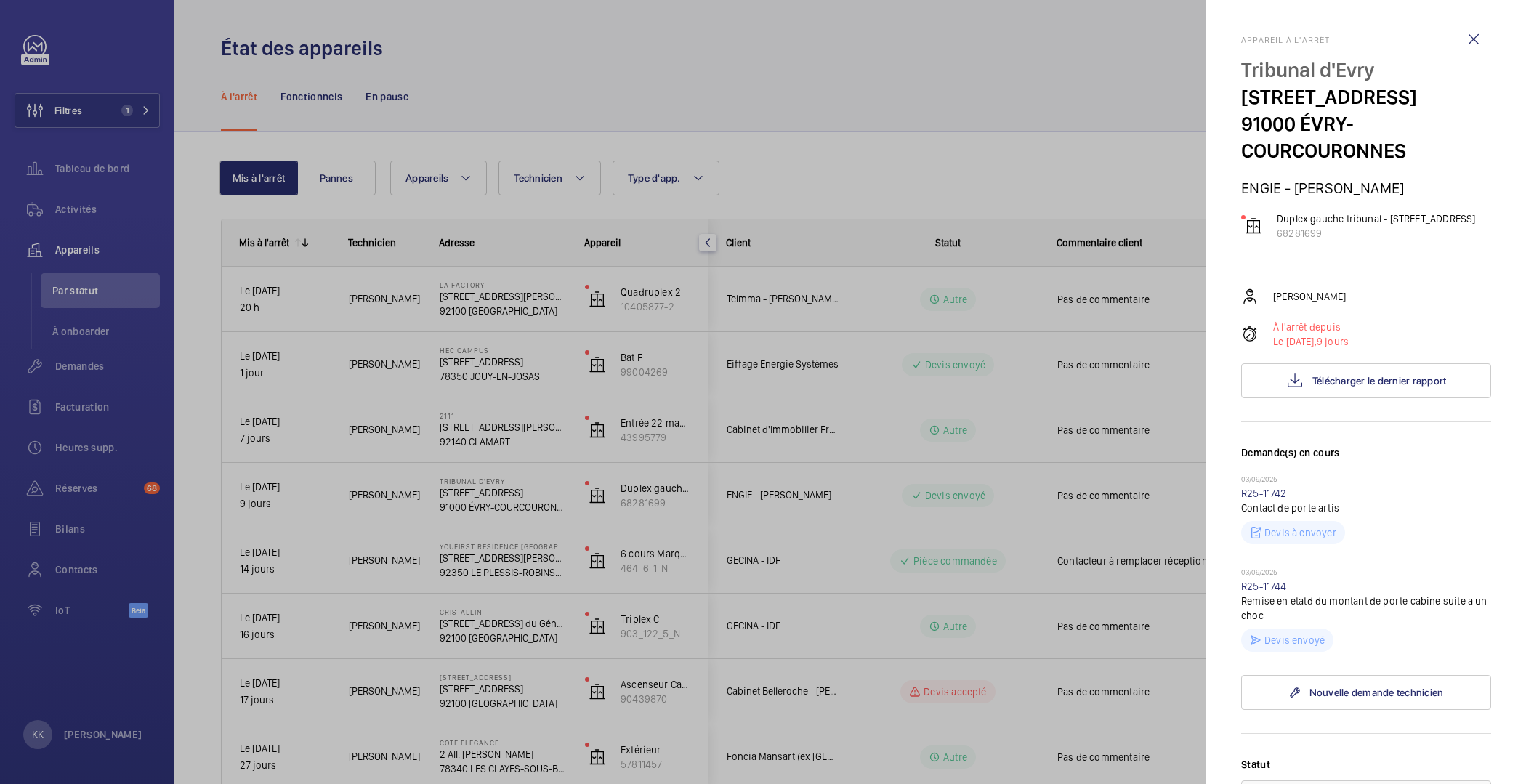
scroll to position [458, 0]
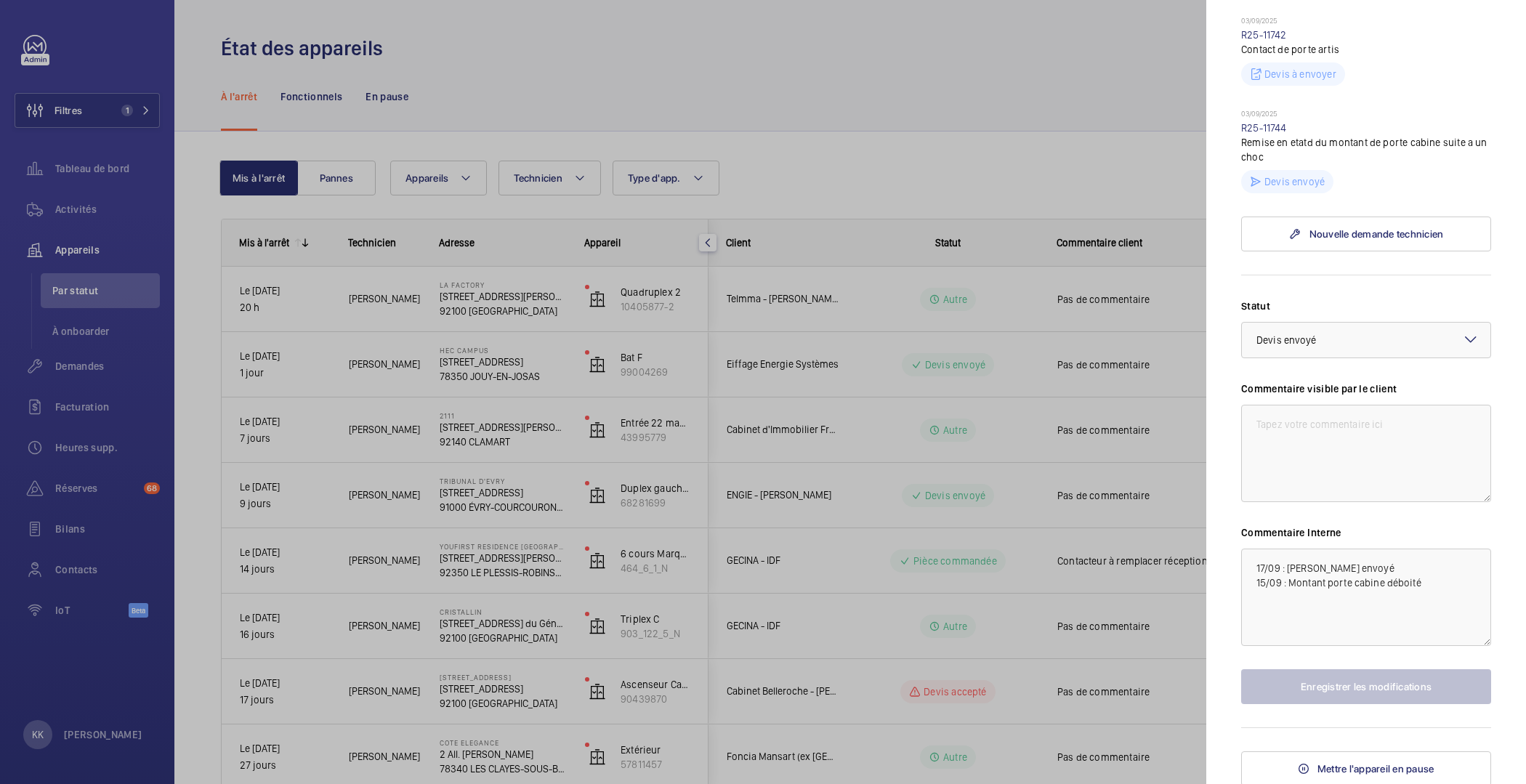
click at [470, 461] on div at bounding box center [763, 392] width 1526 height 784
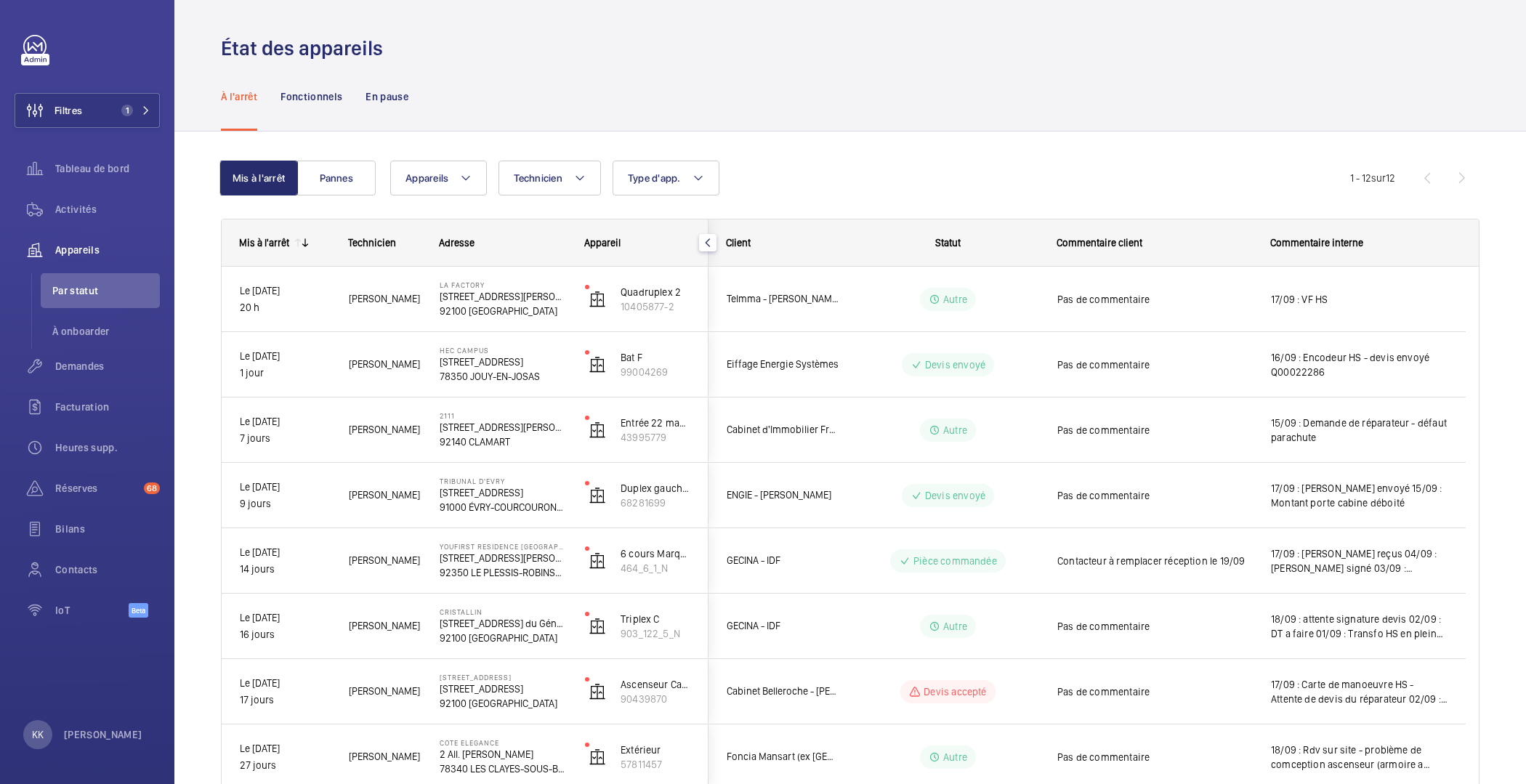
scroll to position [0, 0]
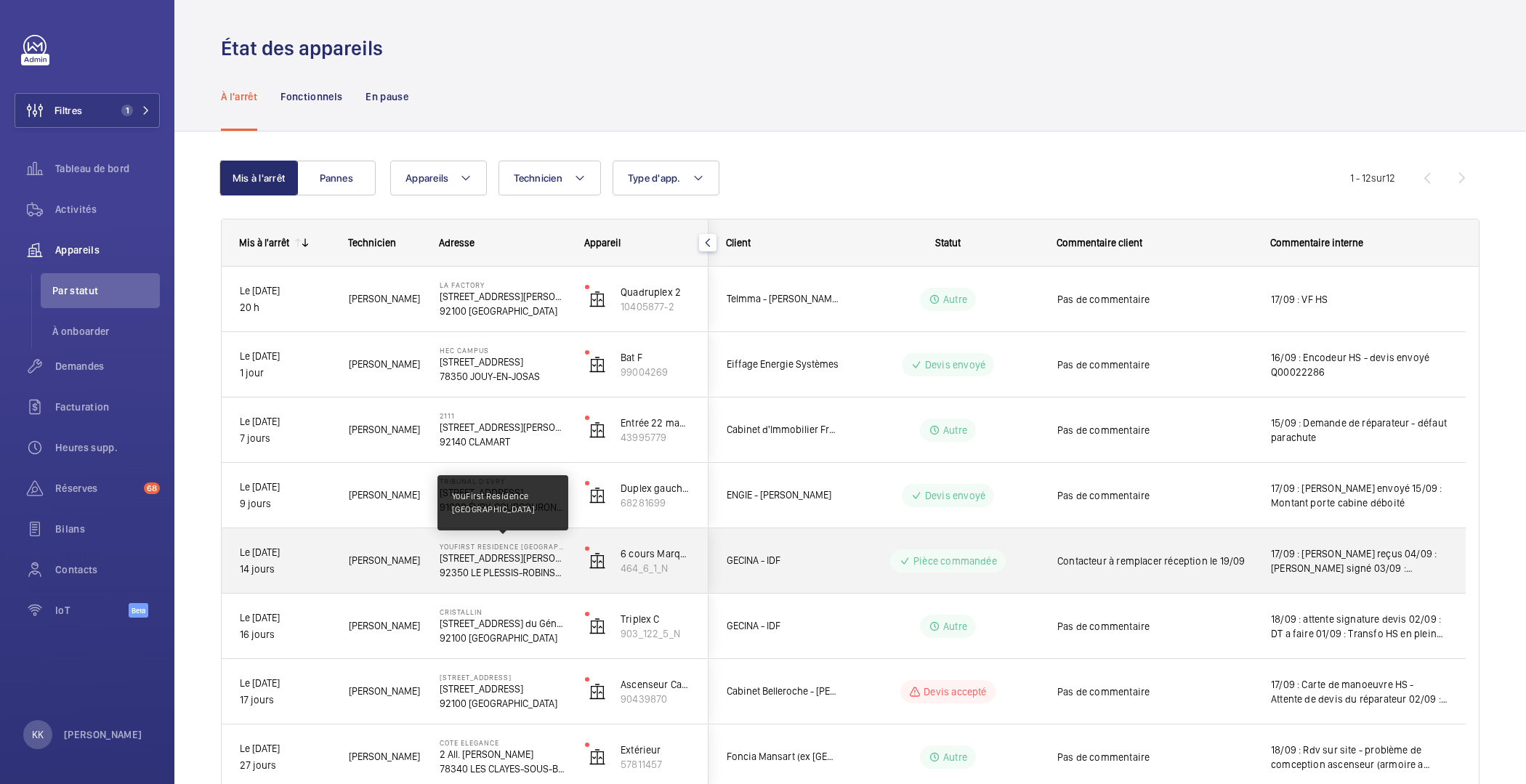
click at [474, 546] on p "YouFirst Residence [GEOGRAPHIC_DATA]" at bounding box center [502, 546] width 126 height 9
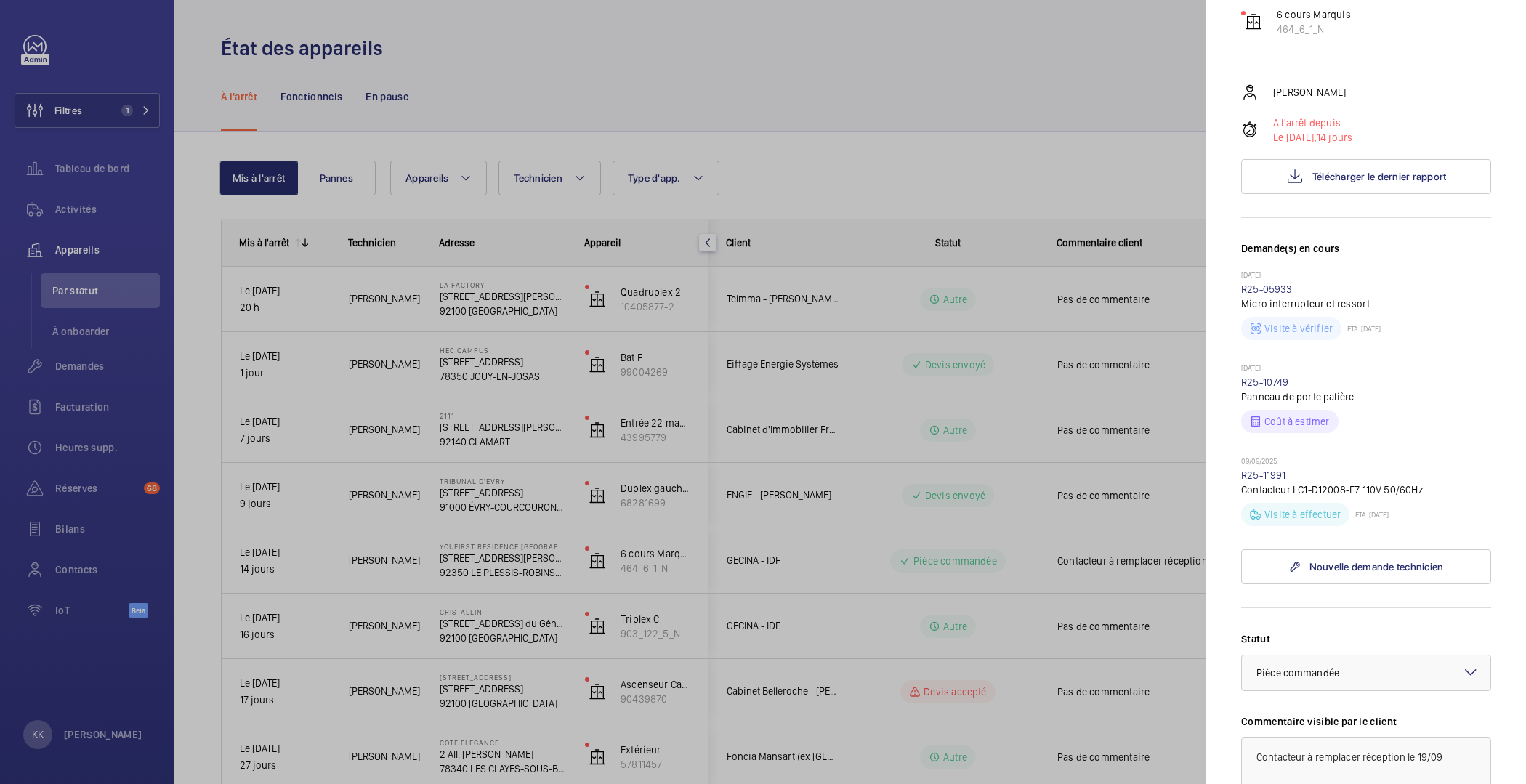
scroll to position [564, 0]
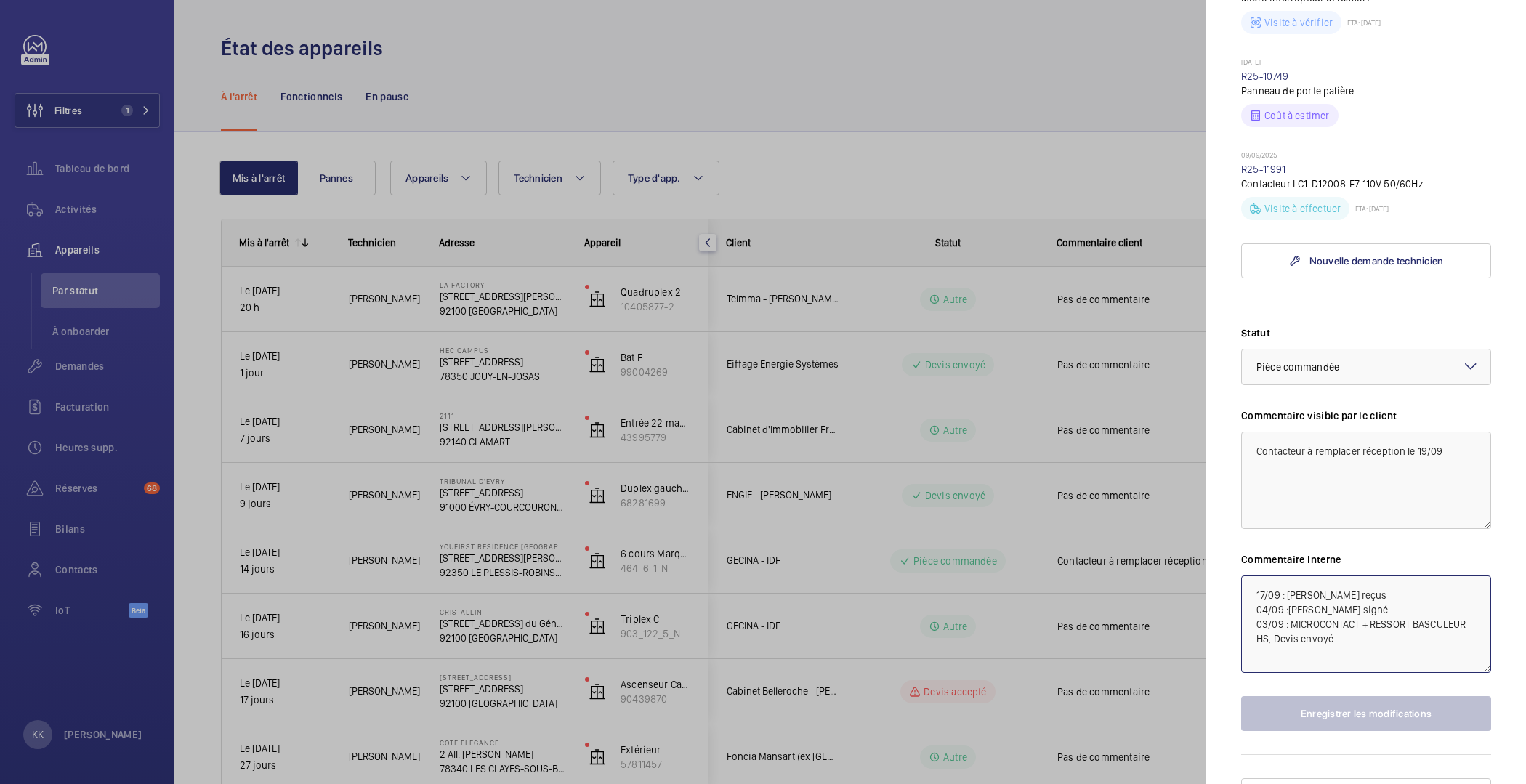
click at [1252, 575] on textarea "17/09 : [PERSON_NAME] reçus 04/09 :[PERSON_NAME] signé 03/09 : MICROCONTACT + R…" at bounding box center [1366, 624] width 250 height 98
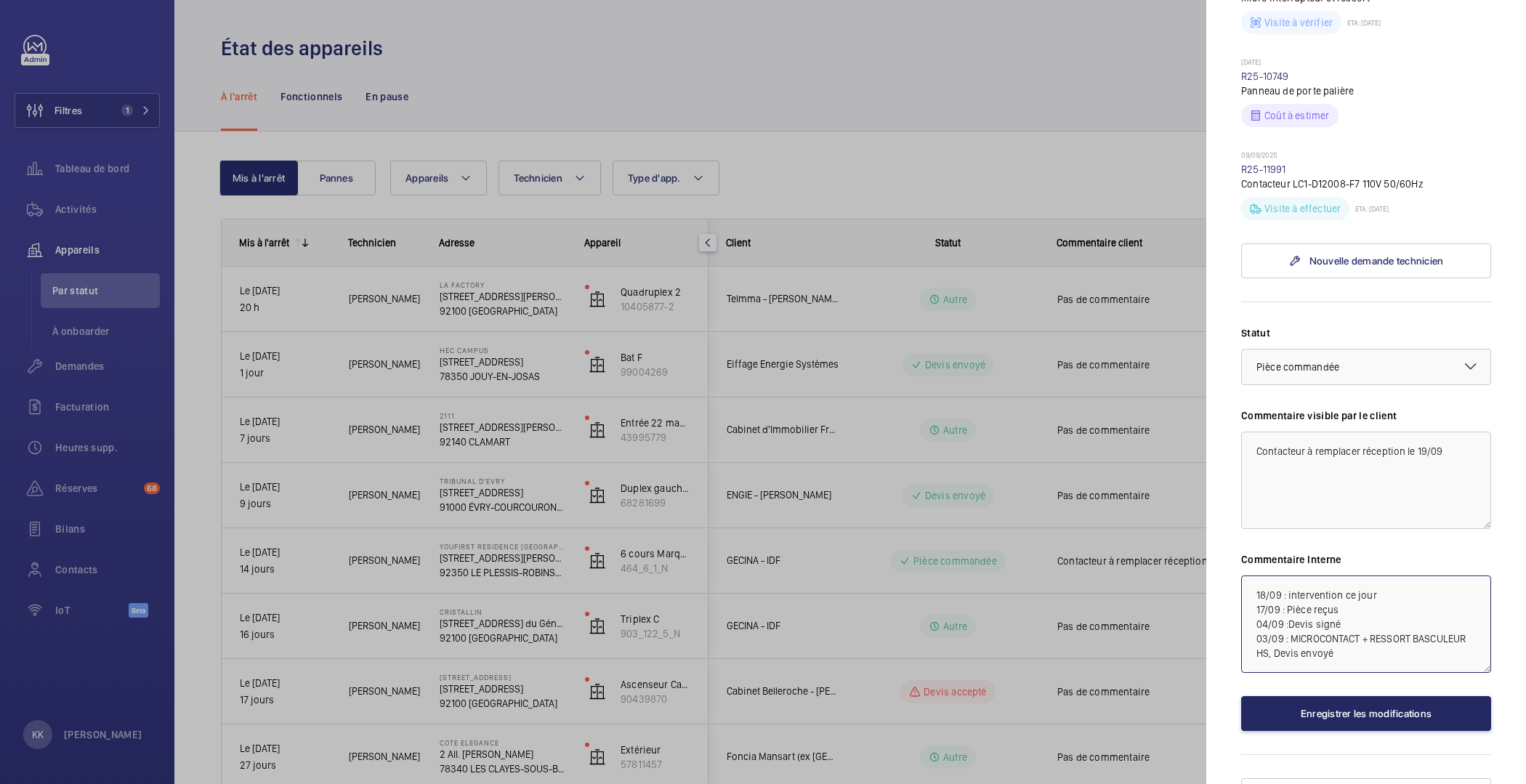
type textarea "18/09 : intervention ce jour 17/09 : Pièce reçus 04/09 :Devis signé 03/09 : MIC…"
click at [1326, 697] on button "Enregistrer les modifications" at bounding box center [1366, 713] width 250 height 35
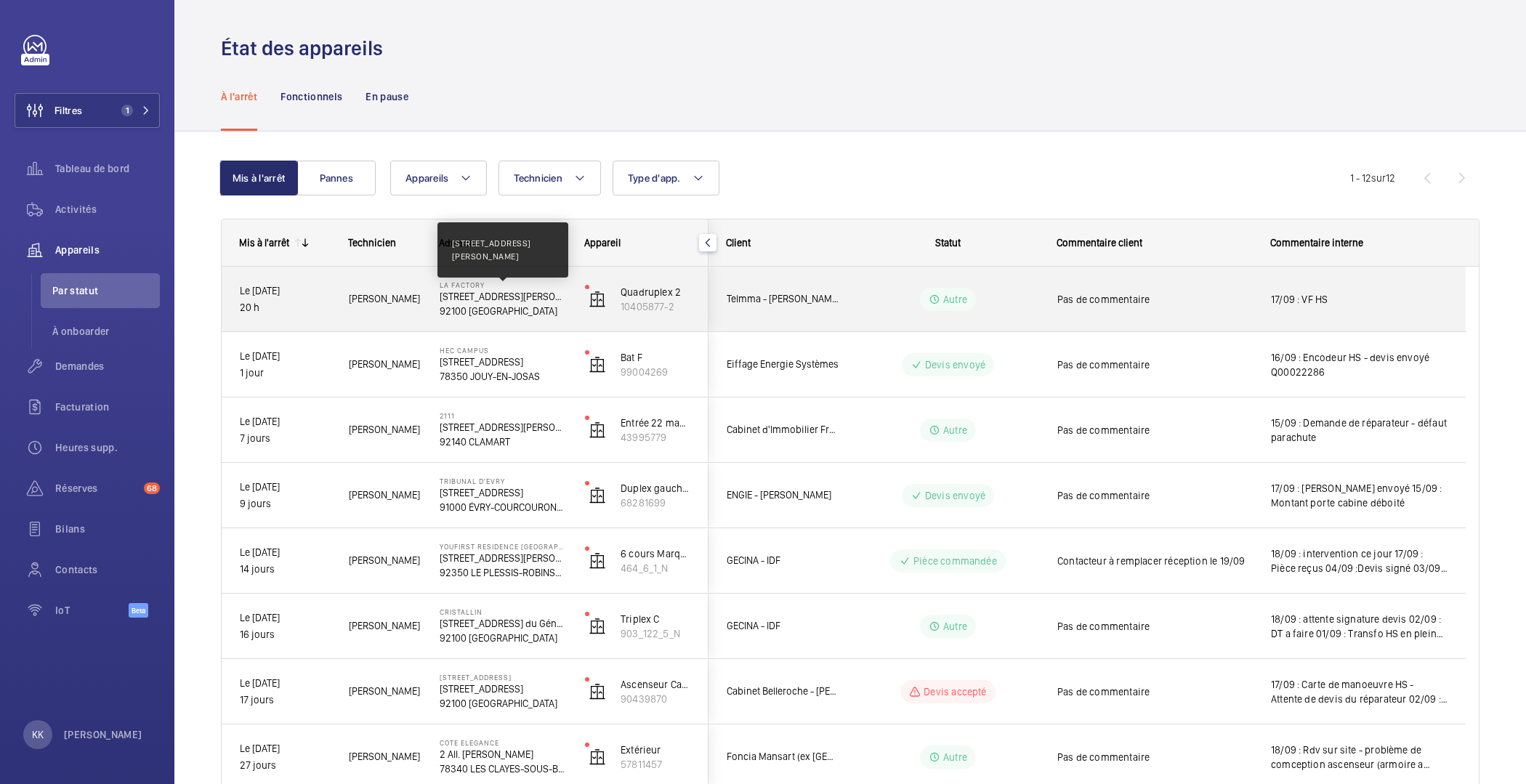
click at [488, 289] on p "[STREET_ADDRESS][PERSON_NAME]" at bounding box center [502, 296] width 126 height 14
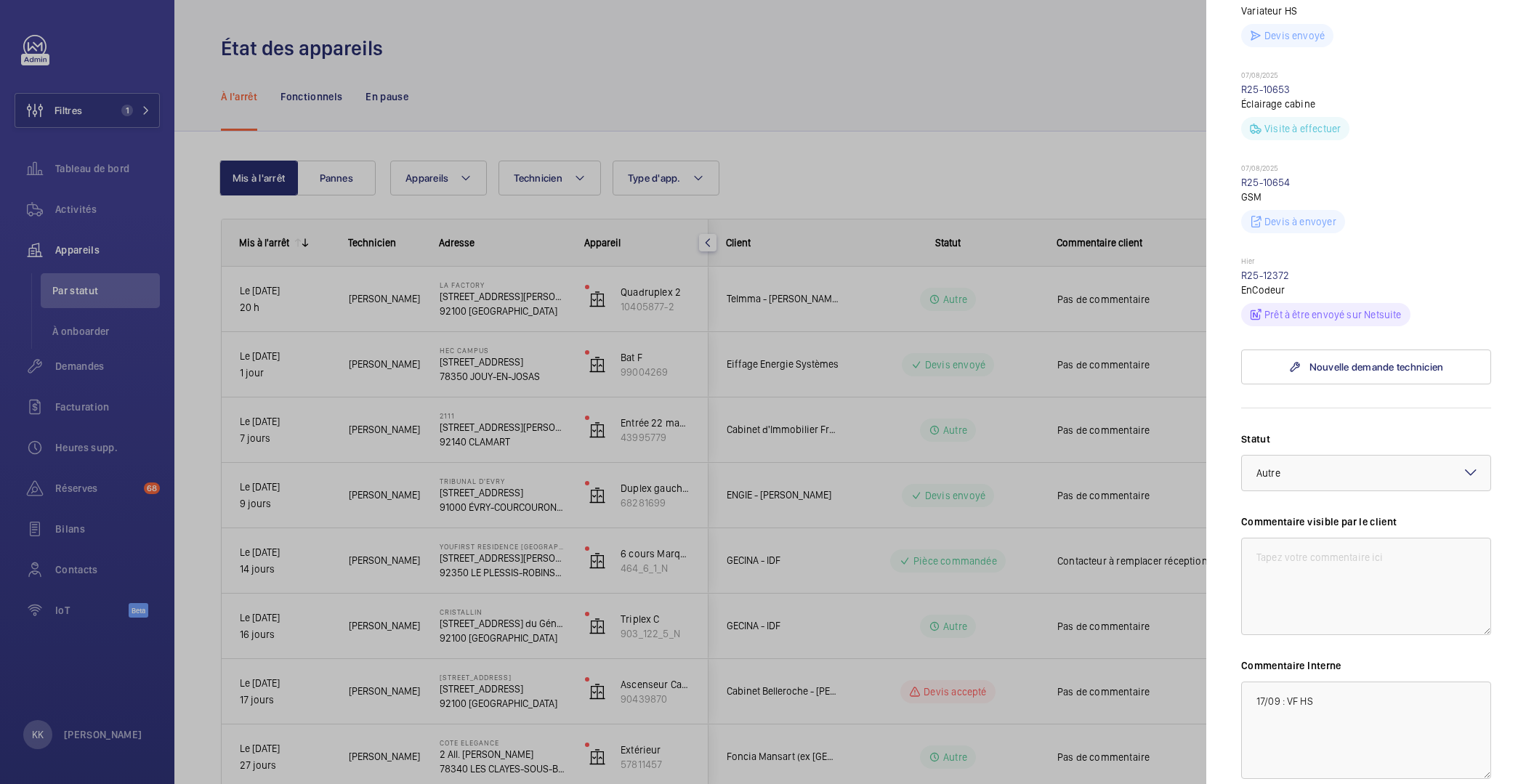
scroll to position [683, 0]
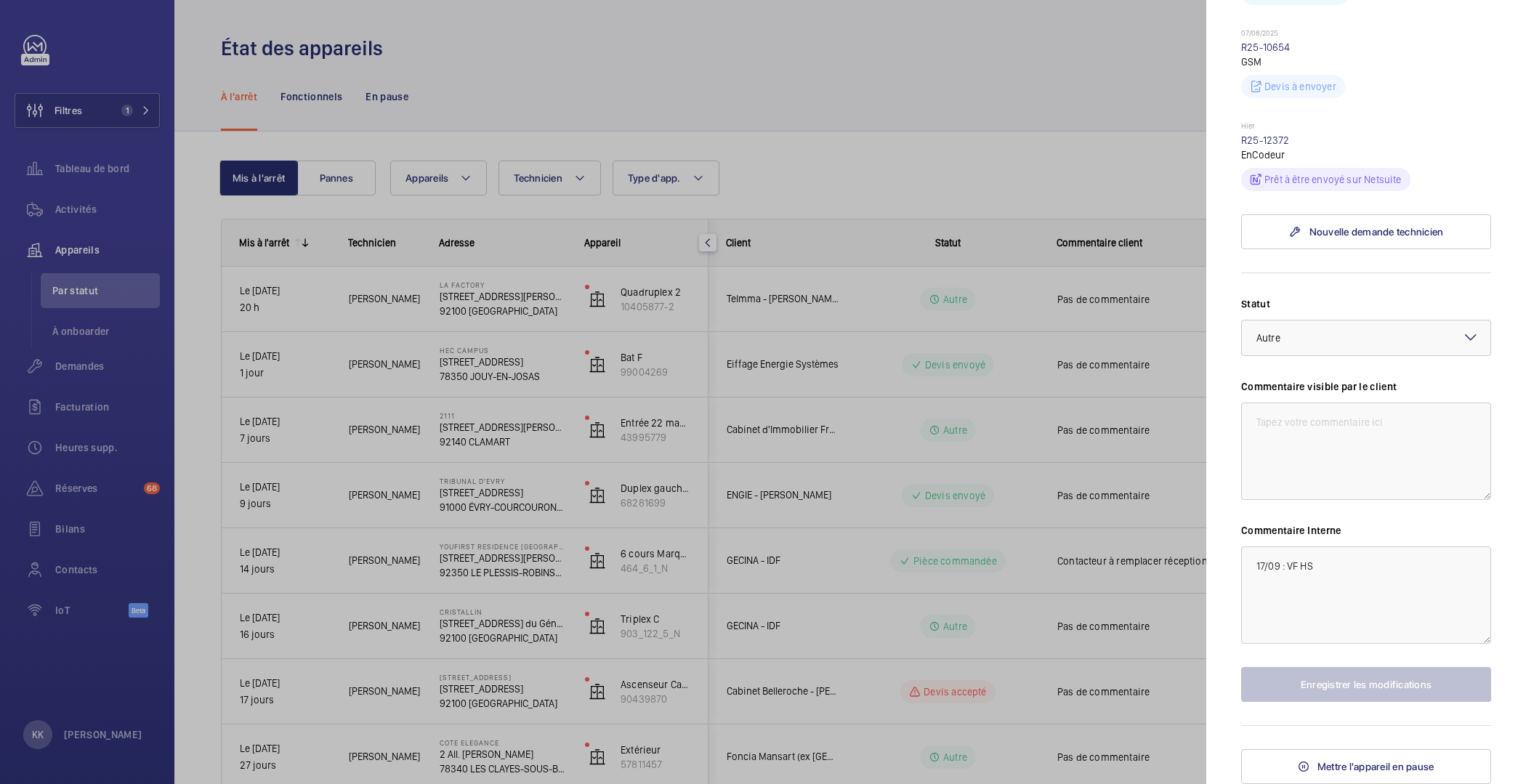
click at [749, 513] on div at bounding box center [763, 392] width 1526 height 784
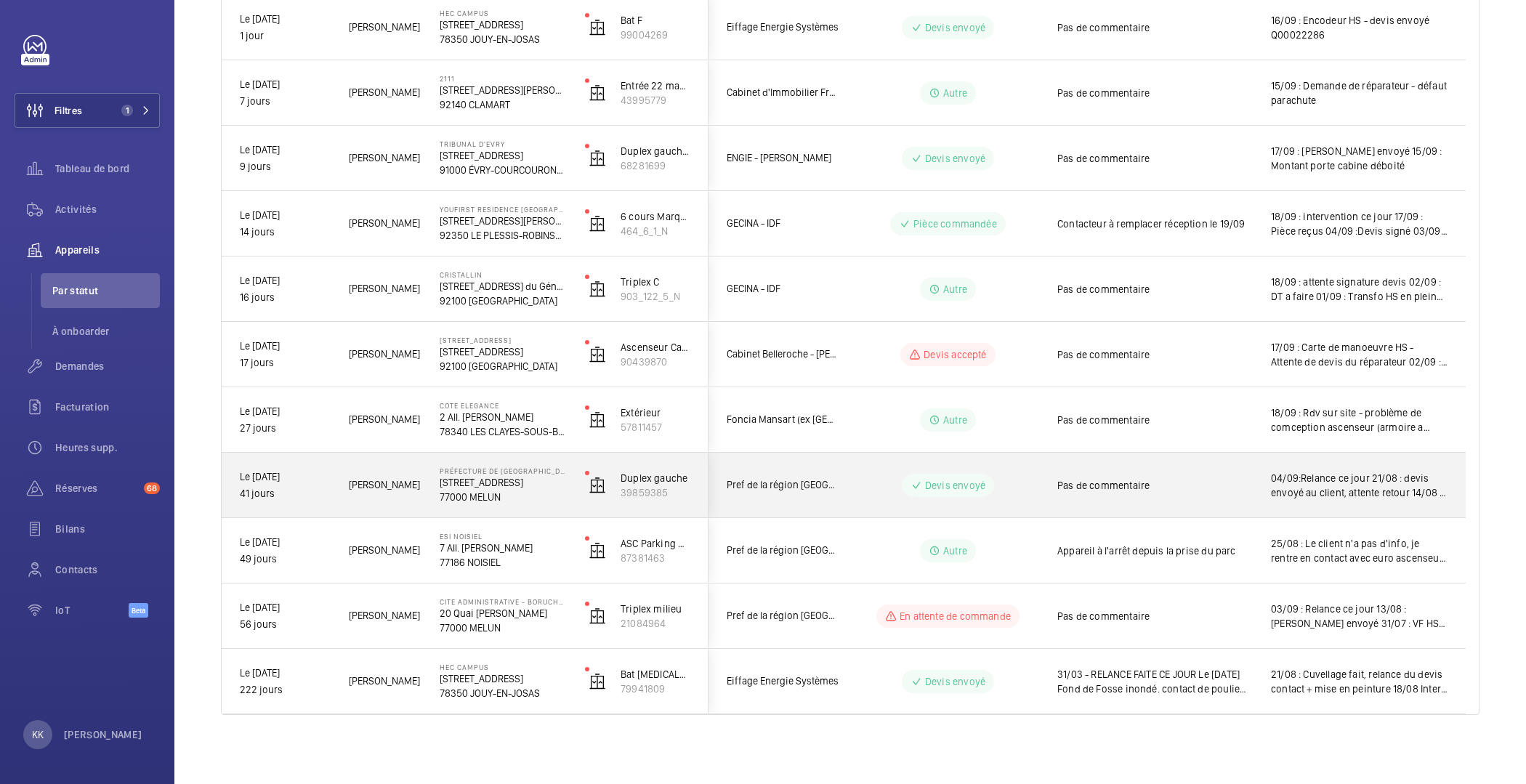
scroll to position [0, 0]
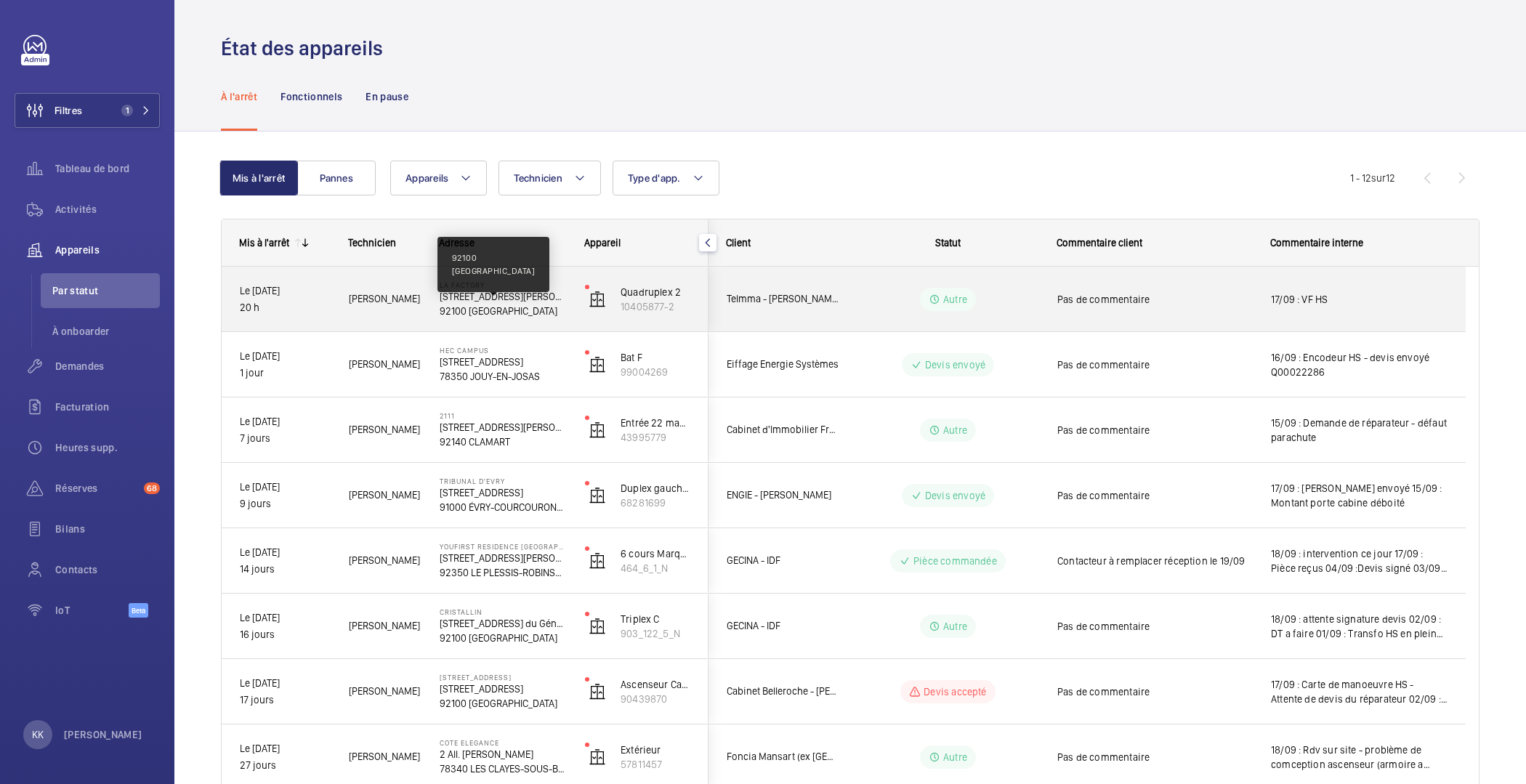
click at [474, 313] on p "92100 [GEOGRAPHIC_DATA]" at bounding box center [502, 311] width 126 height 14
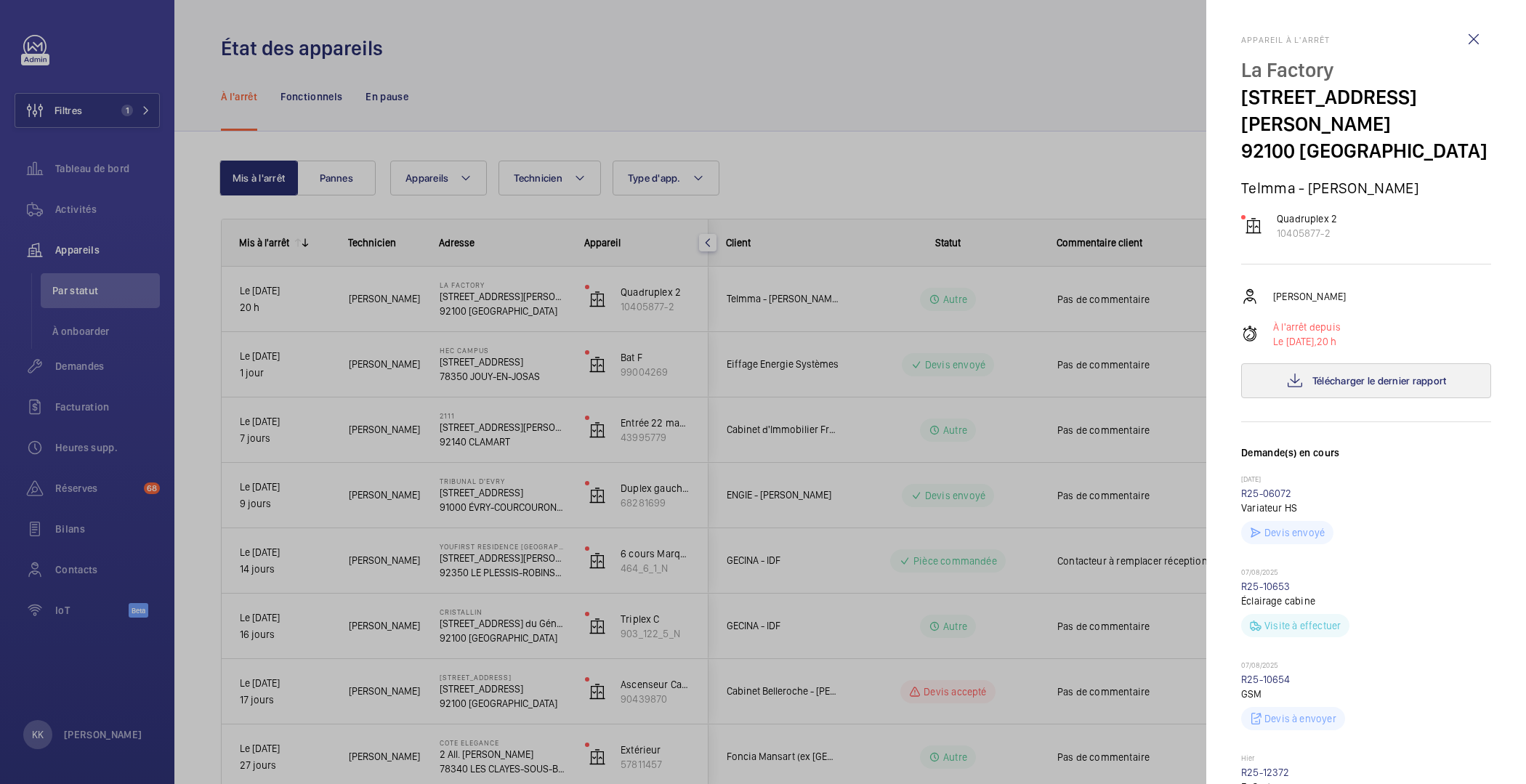
scroll to position [683, 0]
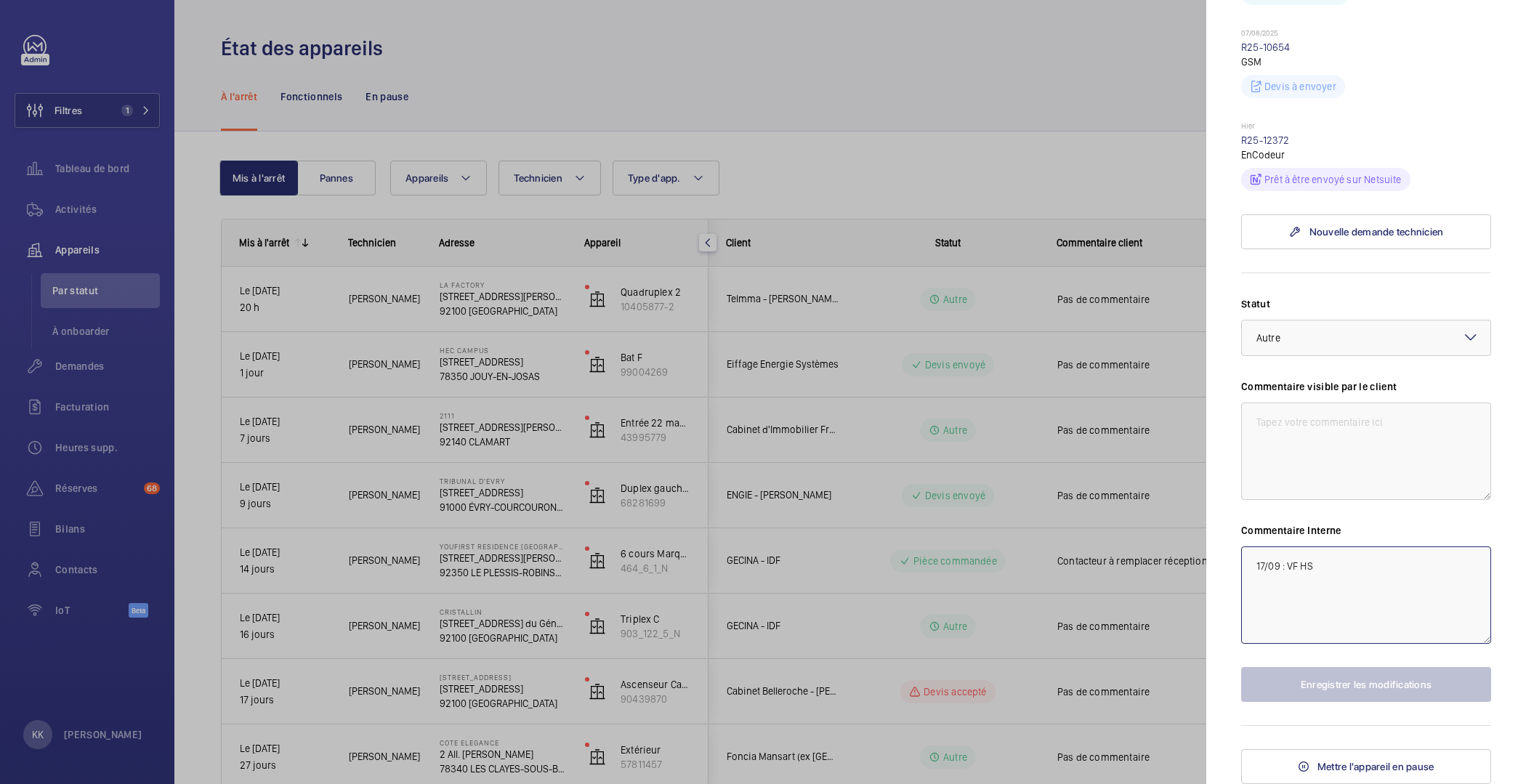
click at [1323, 585] on textarea "17/09 : VF HS" at bounding box center [1366, 595] width 250 height 98
click at [1041, 459] on div at bounding box center [763, 392] width 1526 height 784
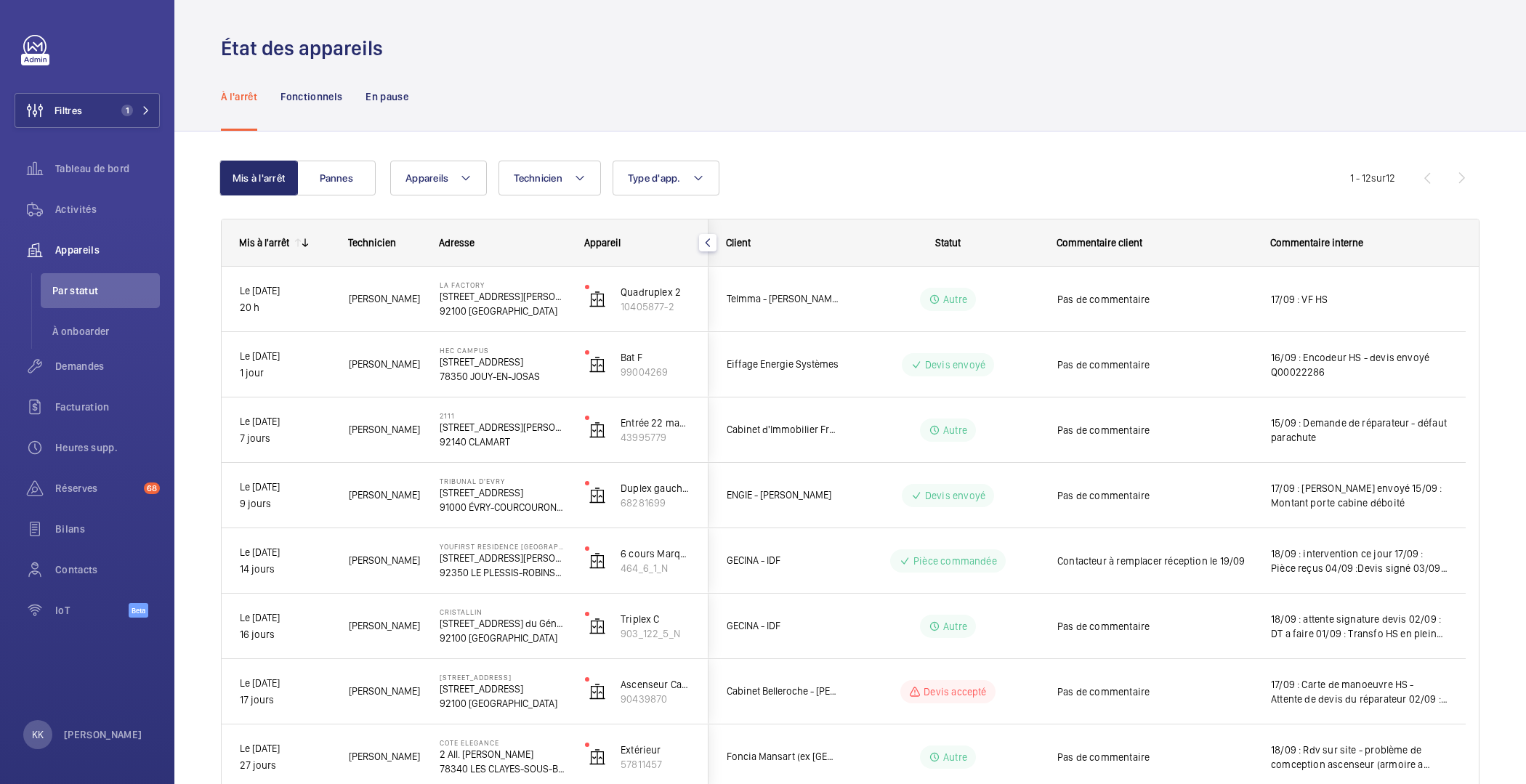
scroll to position [0, 0]
click at [76, 110] on span "Filtres" at bounding box center [68, 110] width 28 height 14
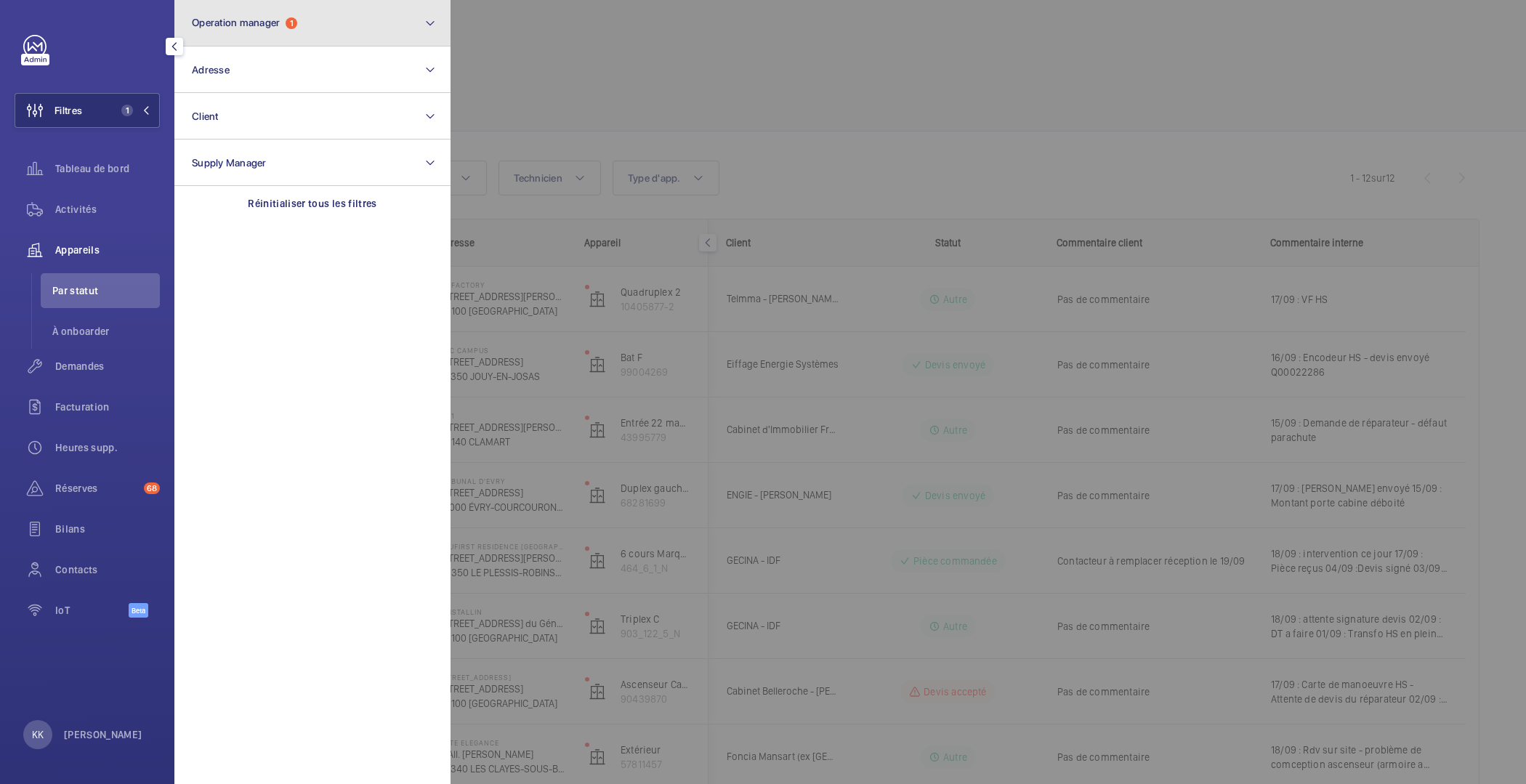
click at [276, 33] on button "Operation manager 1" at bounding box center [312, 23] width 276 height 47
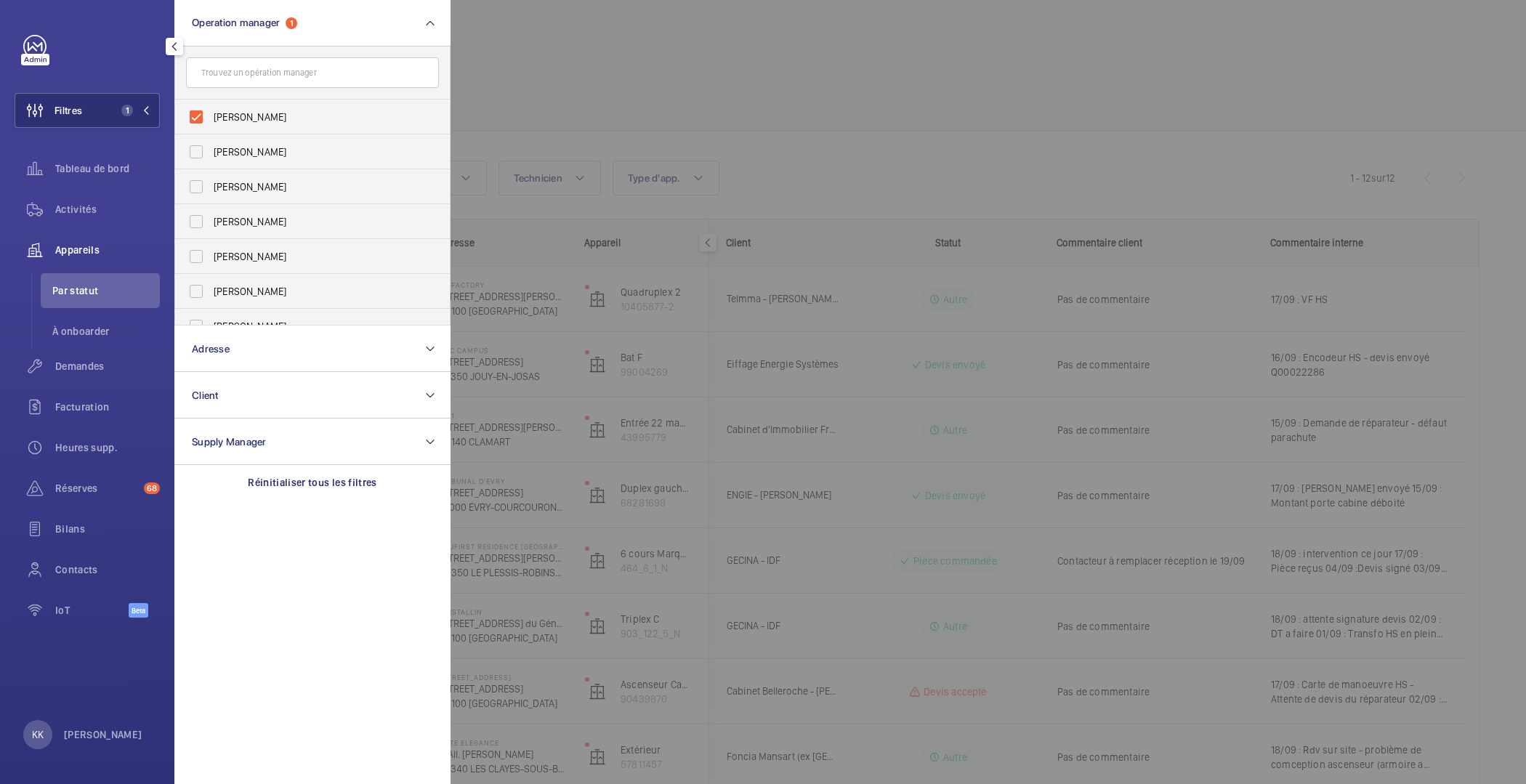
click at [595, 13] on div at bounding box center [1214, 392] width 1526 height 784
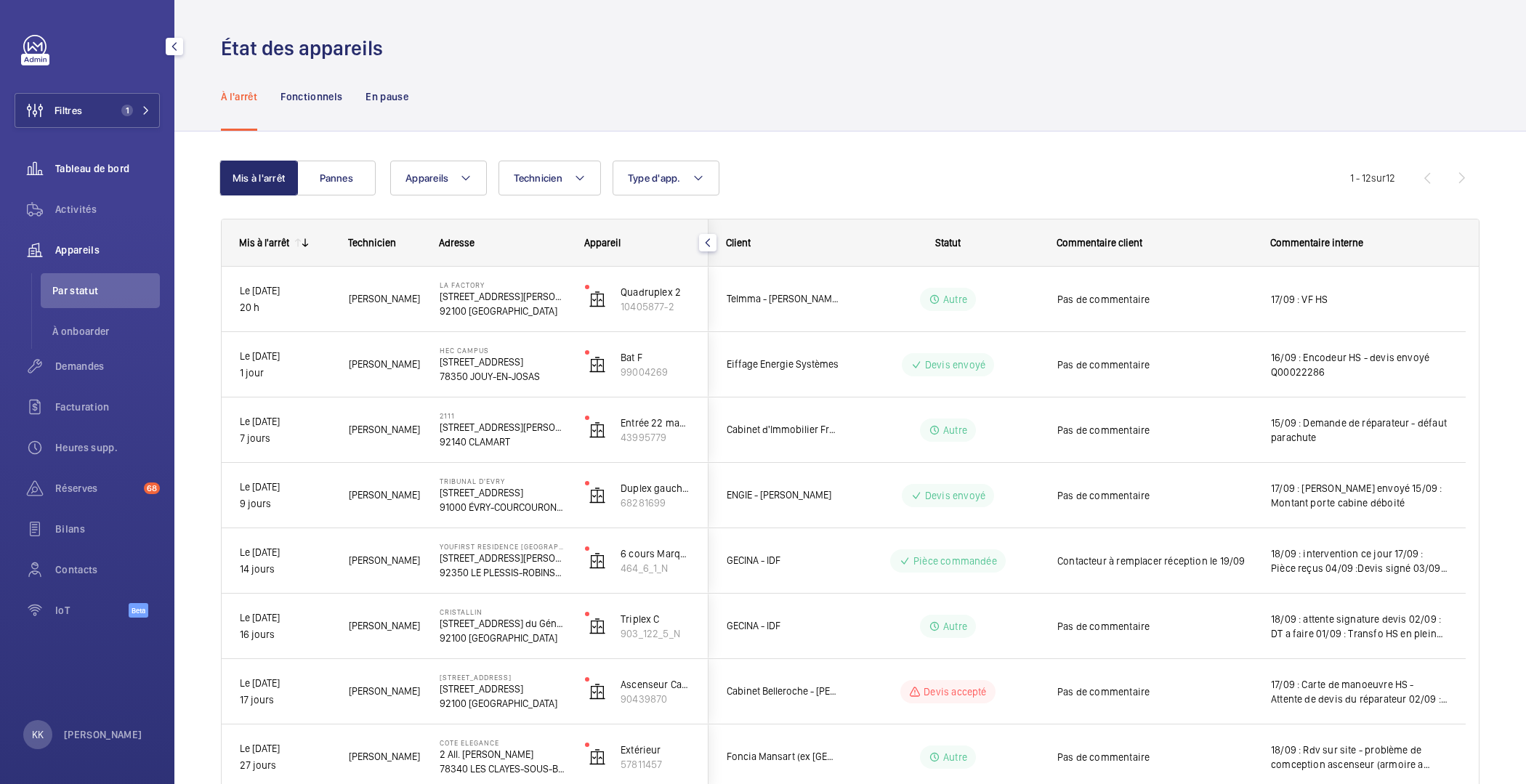
click at [111, 159] on div "Tableau de bord" at bounding box center [87, 168] width 145 height 35
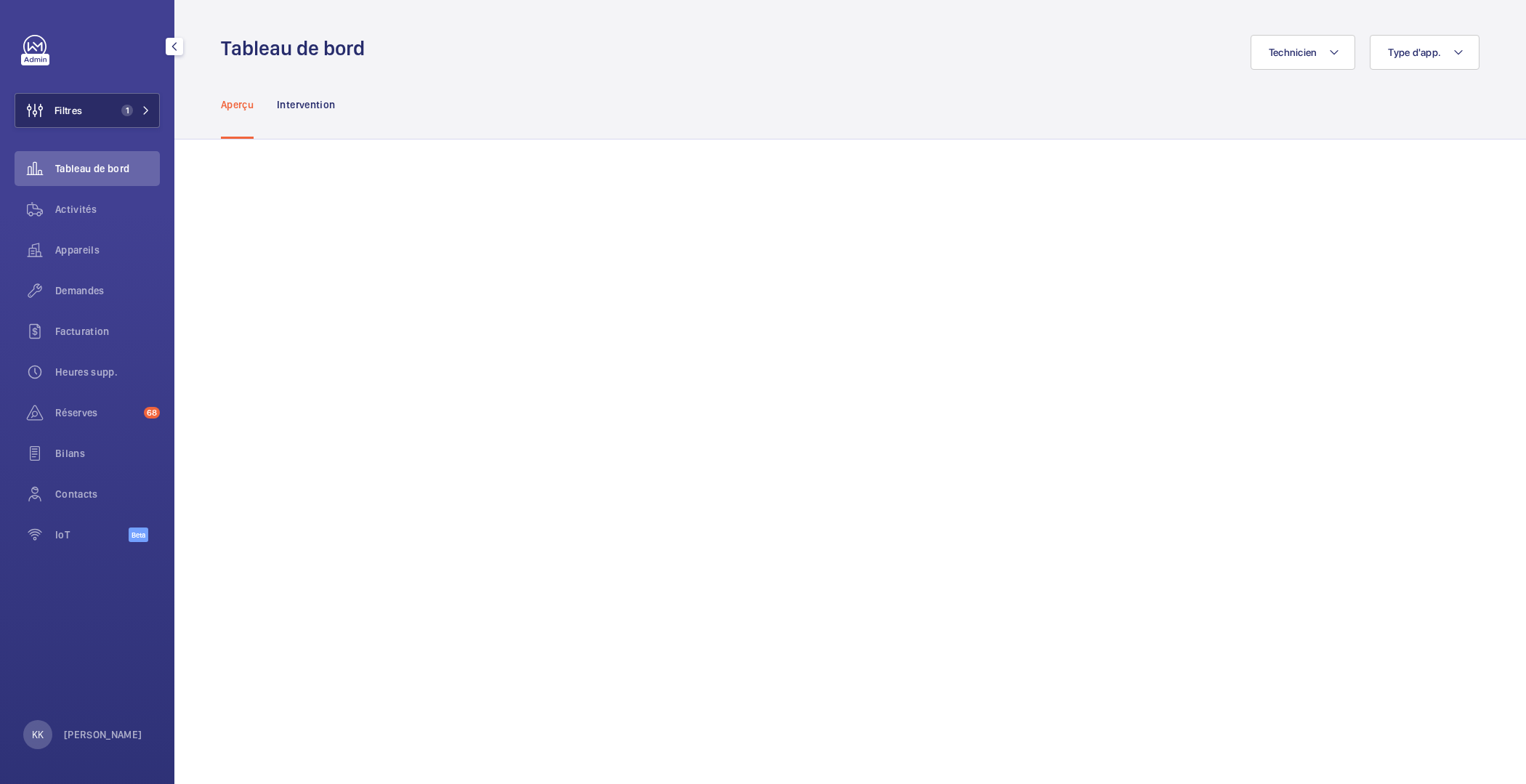
click at [140, 110] on span "1" at bounding box center [133, 110] width 35 height 12
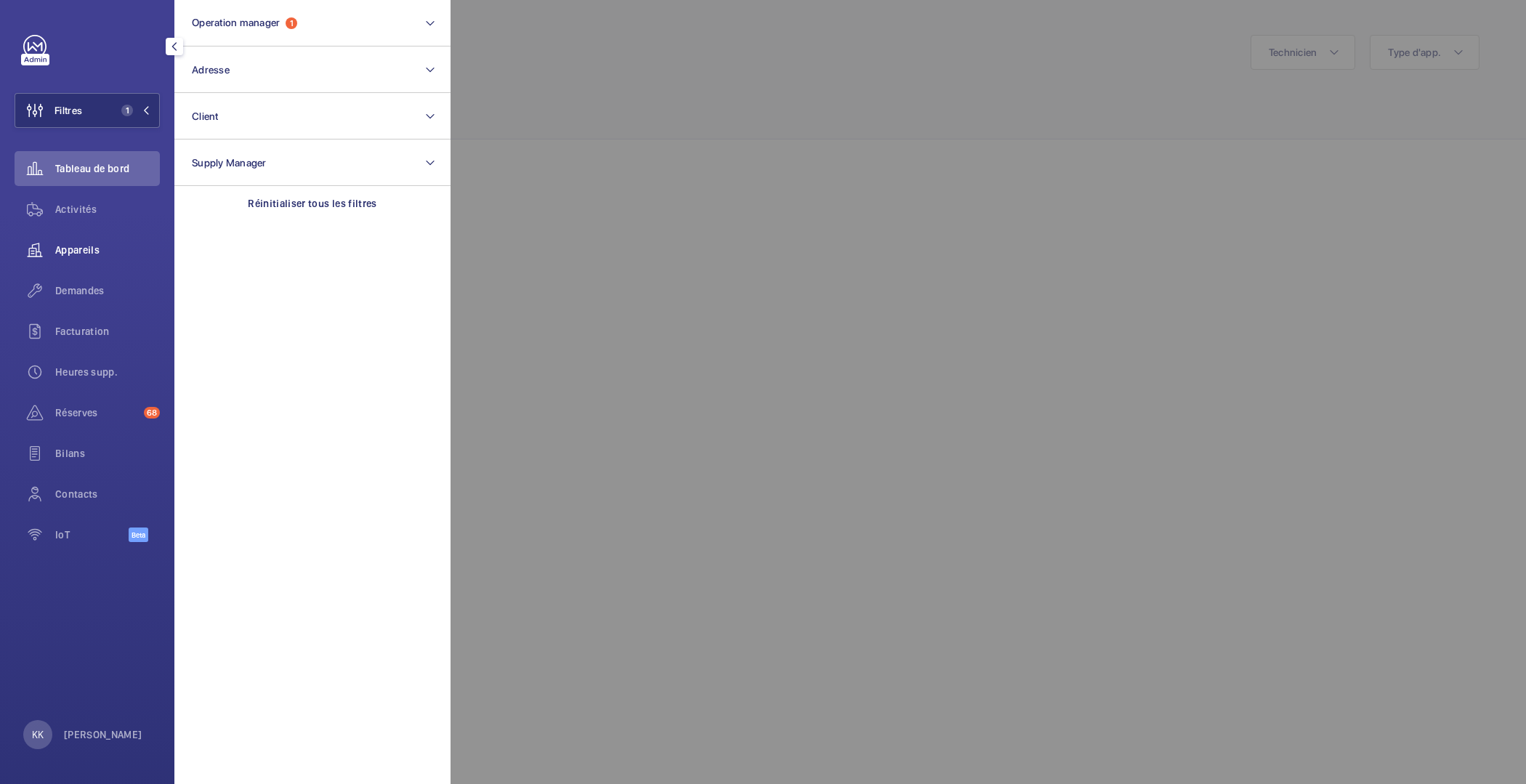
click at [79, 258] on div "Appareils" at bounding box center [87, 250] width 145 height 35
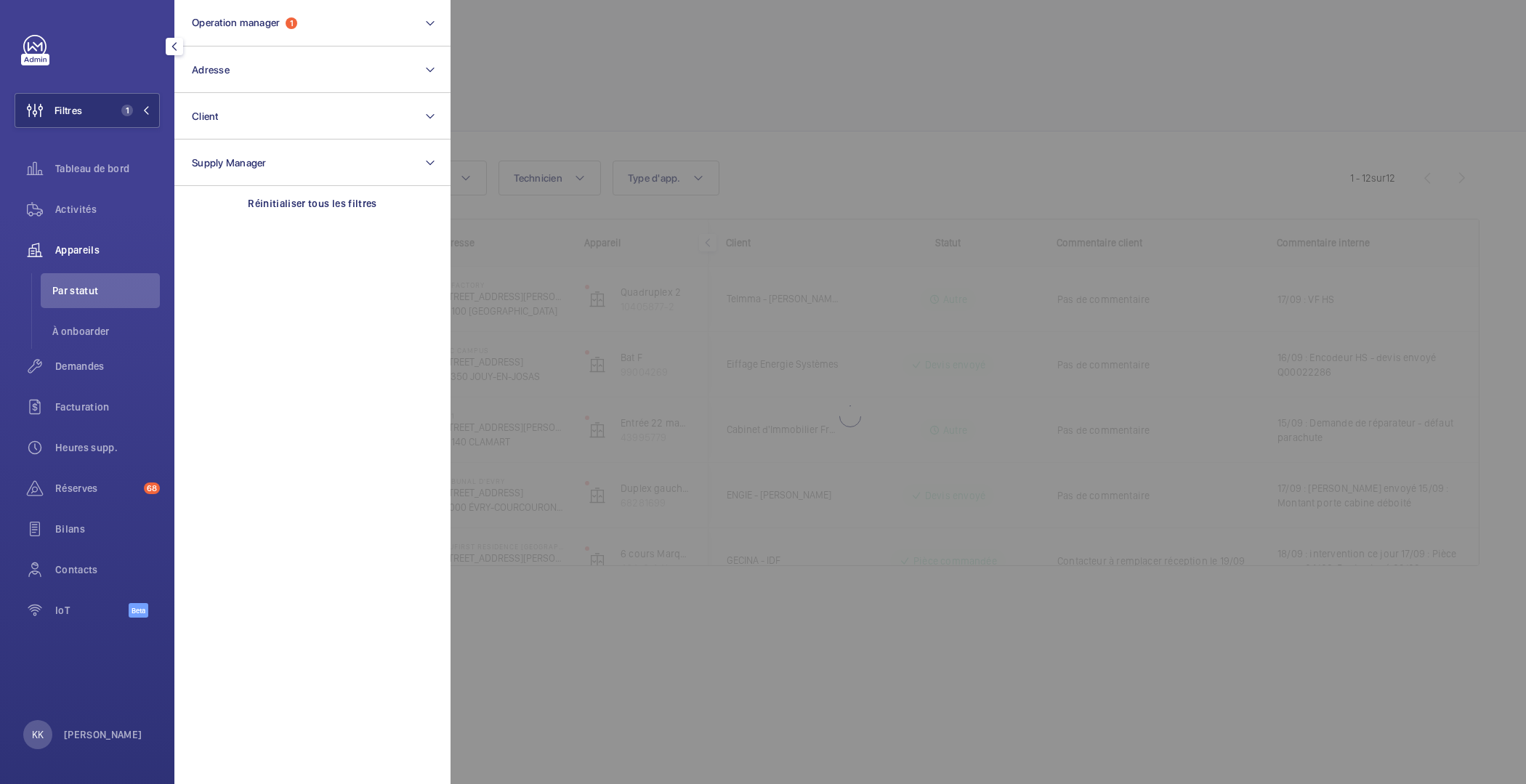
click at [869, 185] on div at bounding box center [1214, 392] width 1526 height 784
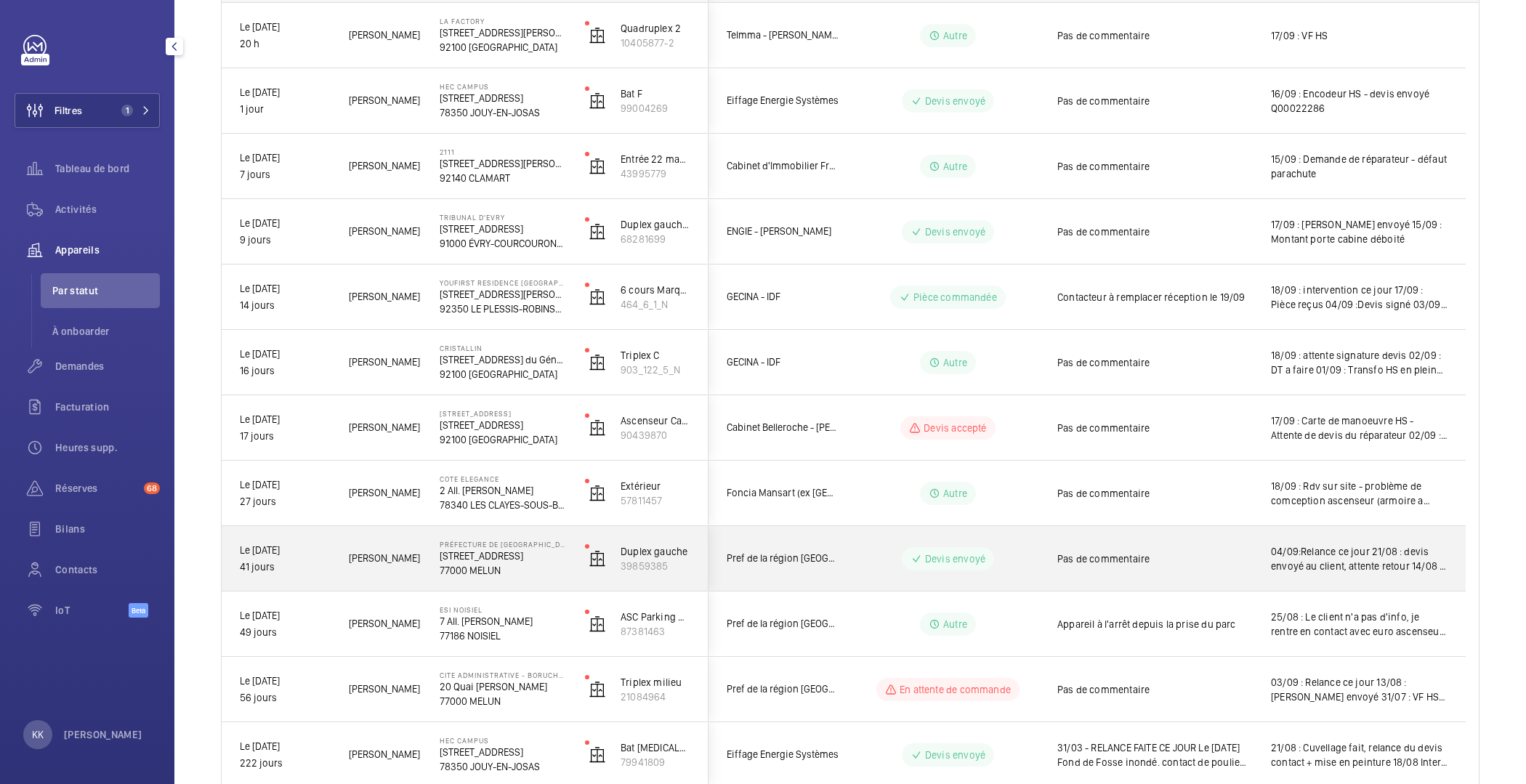
scroll to position [262, 0]
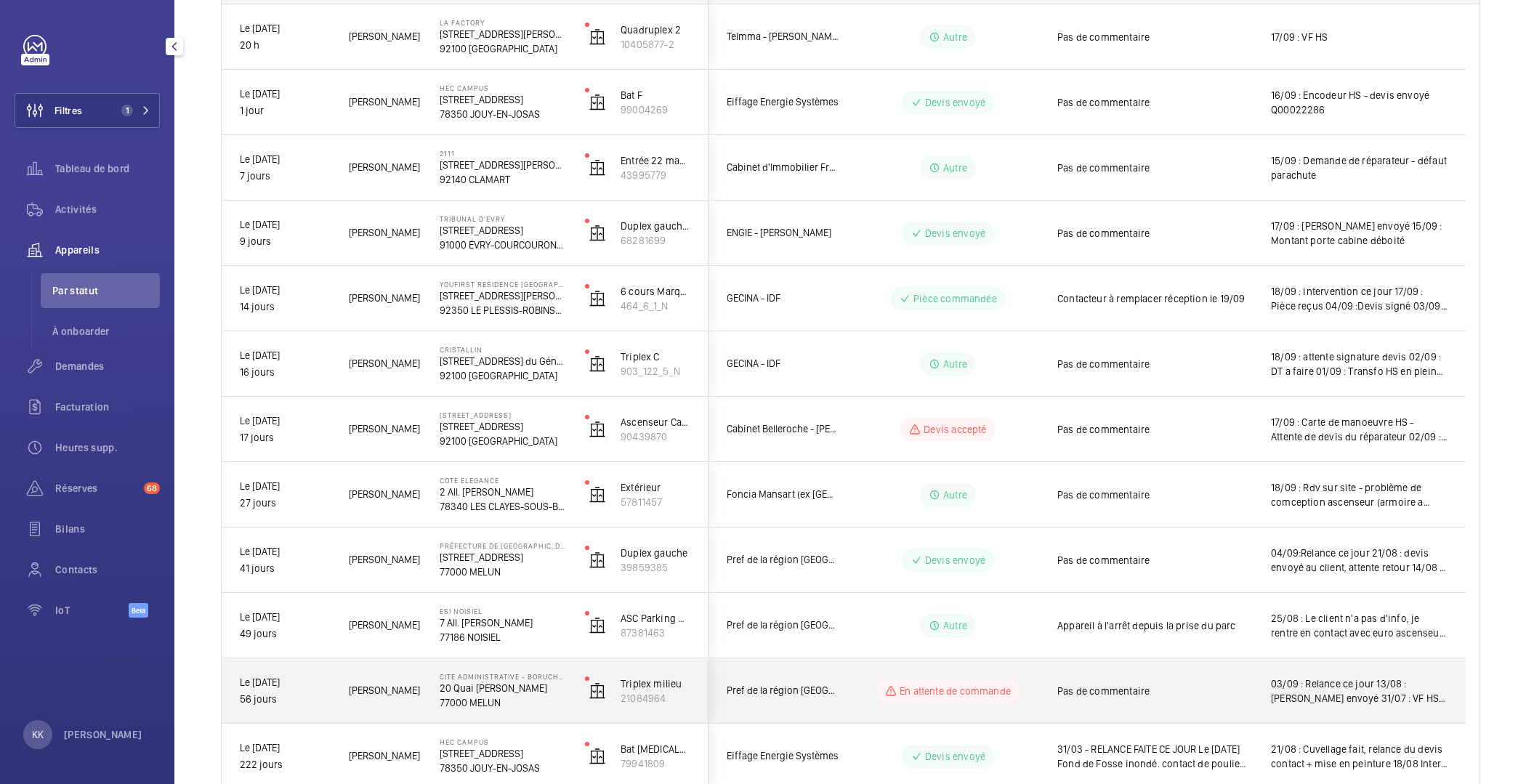
click at [536, 687] on p "20 Quai [PERSON_NAME]" at bounding box center [502, 688] width 126 height 14
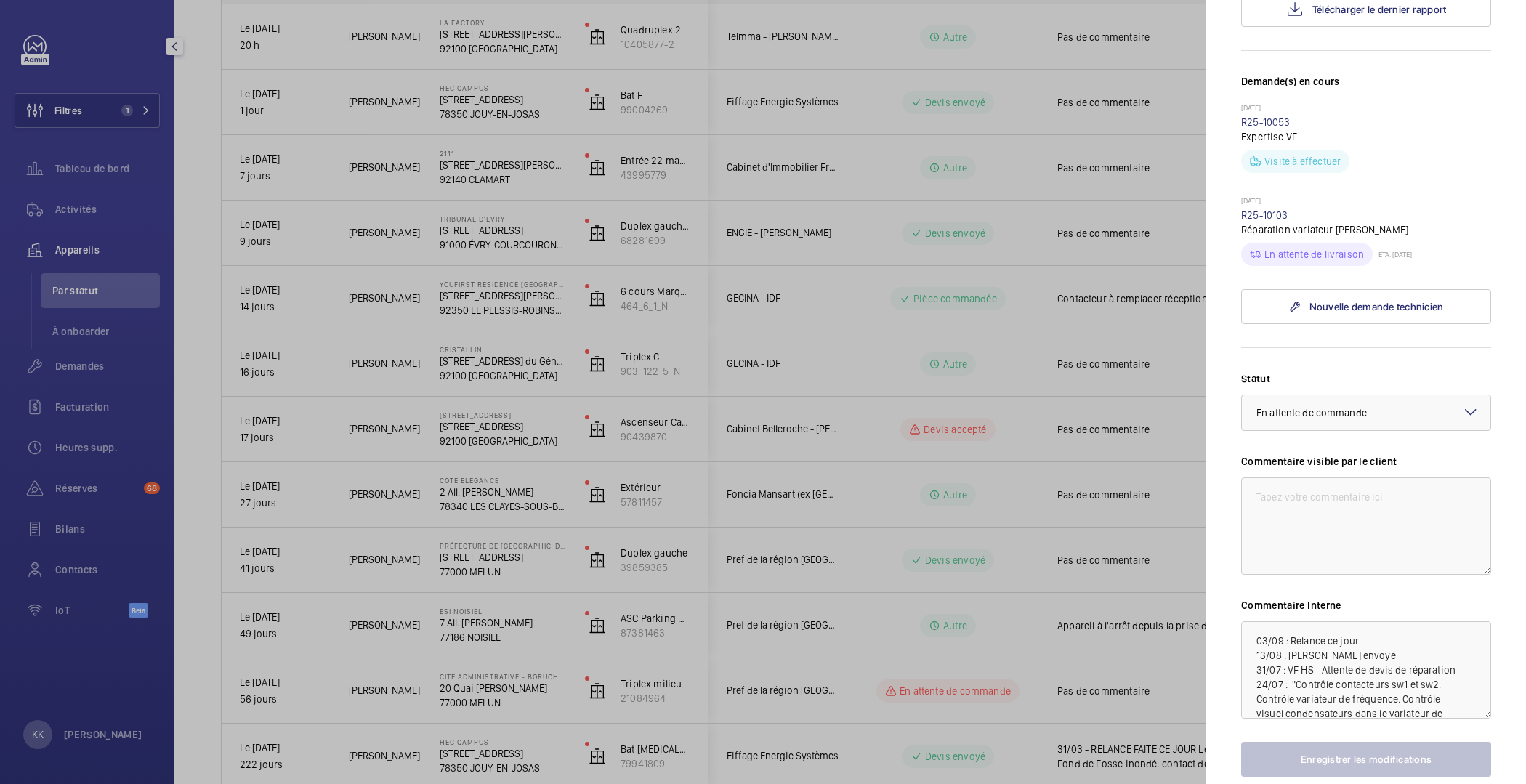
scroll to position [470, 0]
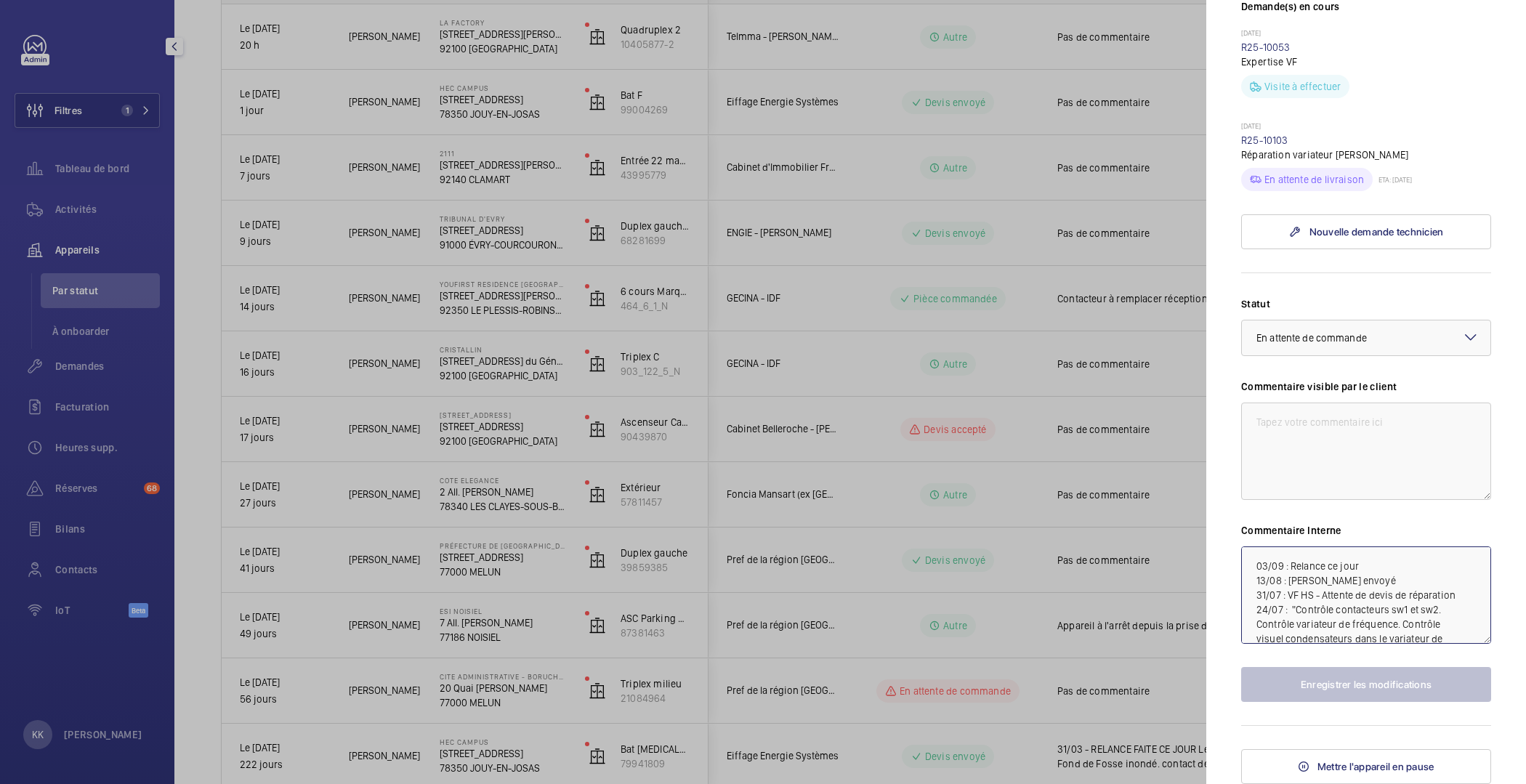
click at [1259, 565] on textarea "03/09 : Relance ce jour 13/08 : [PERSON_NAME] envoyé 31/07 : VF HS - Attente de…" at bounding box center [1366, 595] width 250 height 98
click at [1256, 564] on textarea "03/09 : Relance ce jour 13/08 : [PERSON_NAME] envoyé 31/07 : VF HS - Attente de…" at bounding box center [1366, 595] width 250 height 98
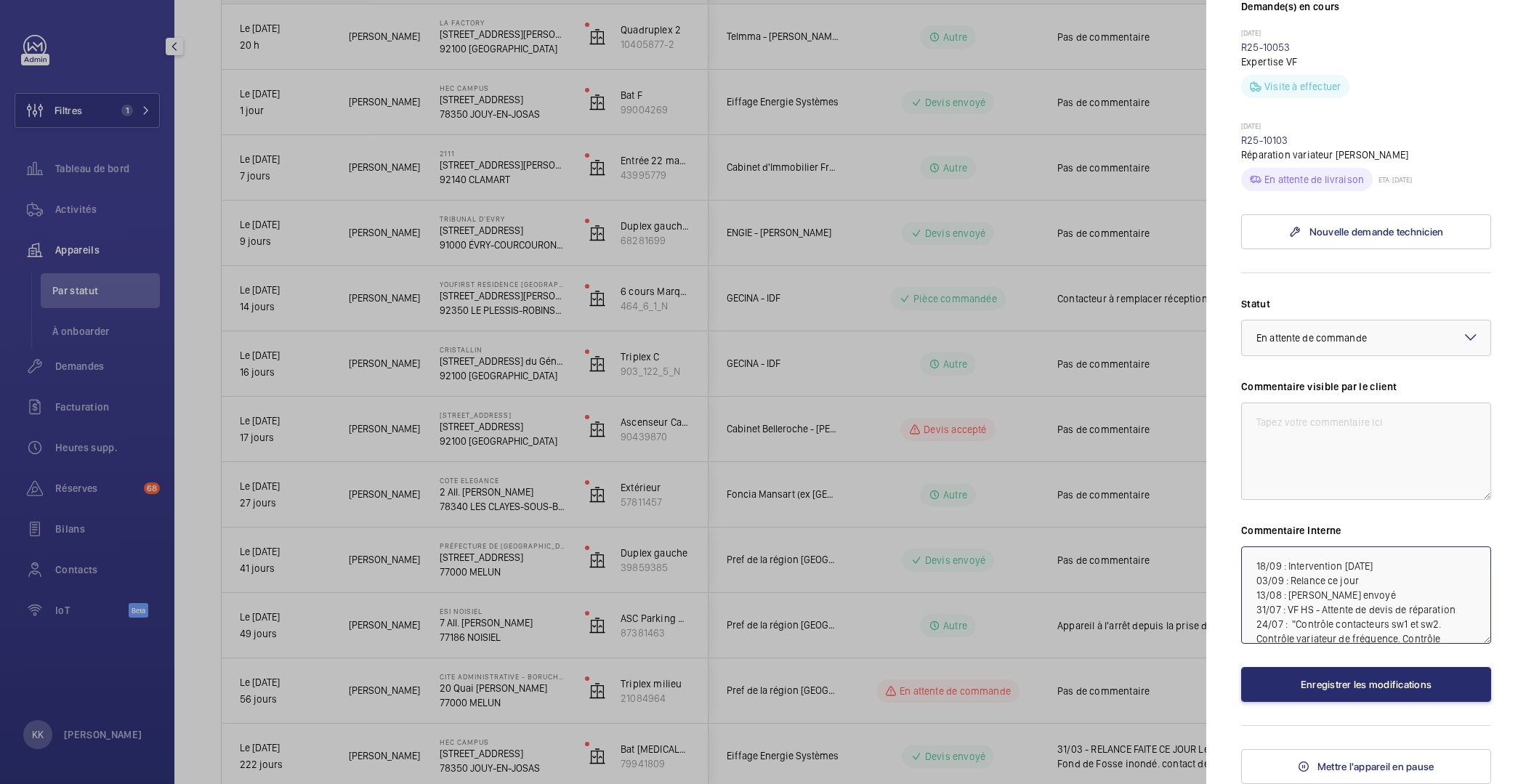
type textarea "18/09 : Intervention demain 03/09 : Relance ce jour 13/08 : Devis envoyé 31/07 …"
click at [1342, 662] on div "Statut Sélectionnez un statut × En attente de commande × Commentaire visible pa…" at bounding box center [1366, 499] width 250 height 405
click at [1337, 676] on button "Enregistrer les modifications" at bounding box center [1366, 684] width 250 height 35
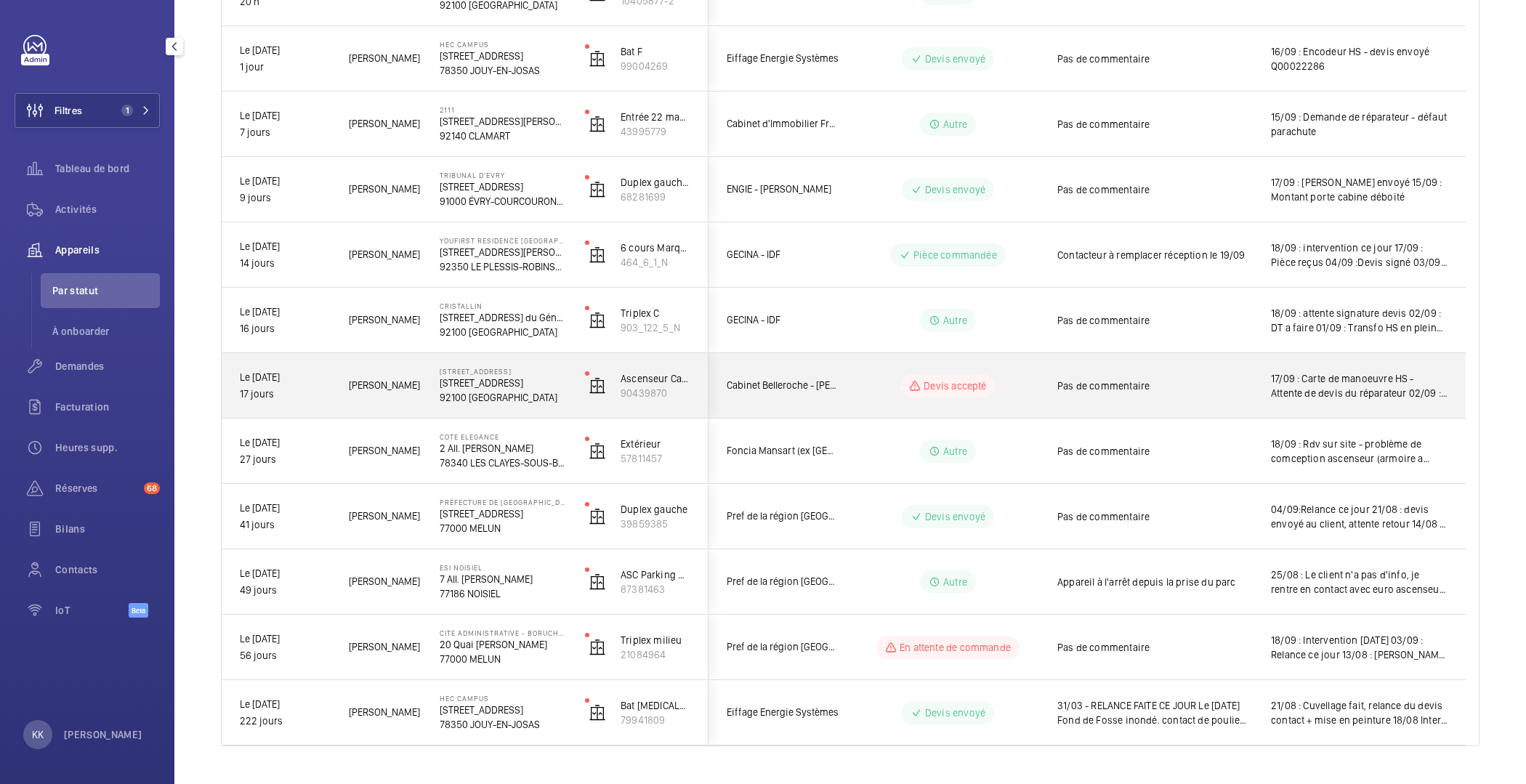
scroll to position [275, 0]
